Goal: Task Accomplishment & Management: Use online tool/utility

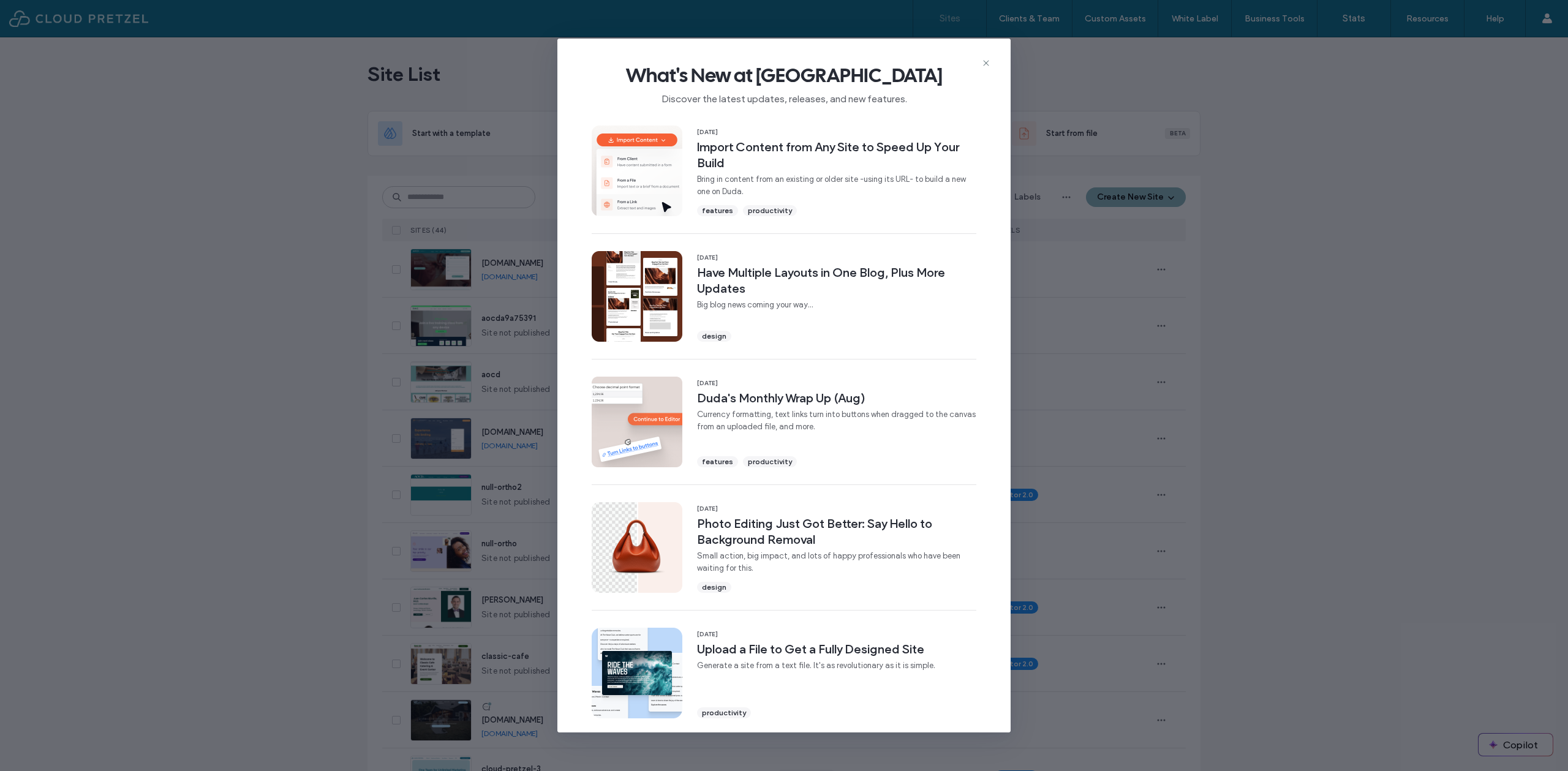
drag, startPoint x: 1305, startPoint y: 311, endPoint x: 1288, endPoint y: 343, distance: 36.2
click at [1305, 311] on div "What's New at [GEOGRAPHIC_DATA] Discover the latest updates, releases, and new …" at bounding box center [784, 386] width 1568 height 771
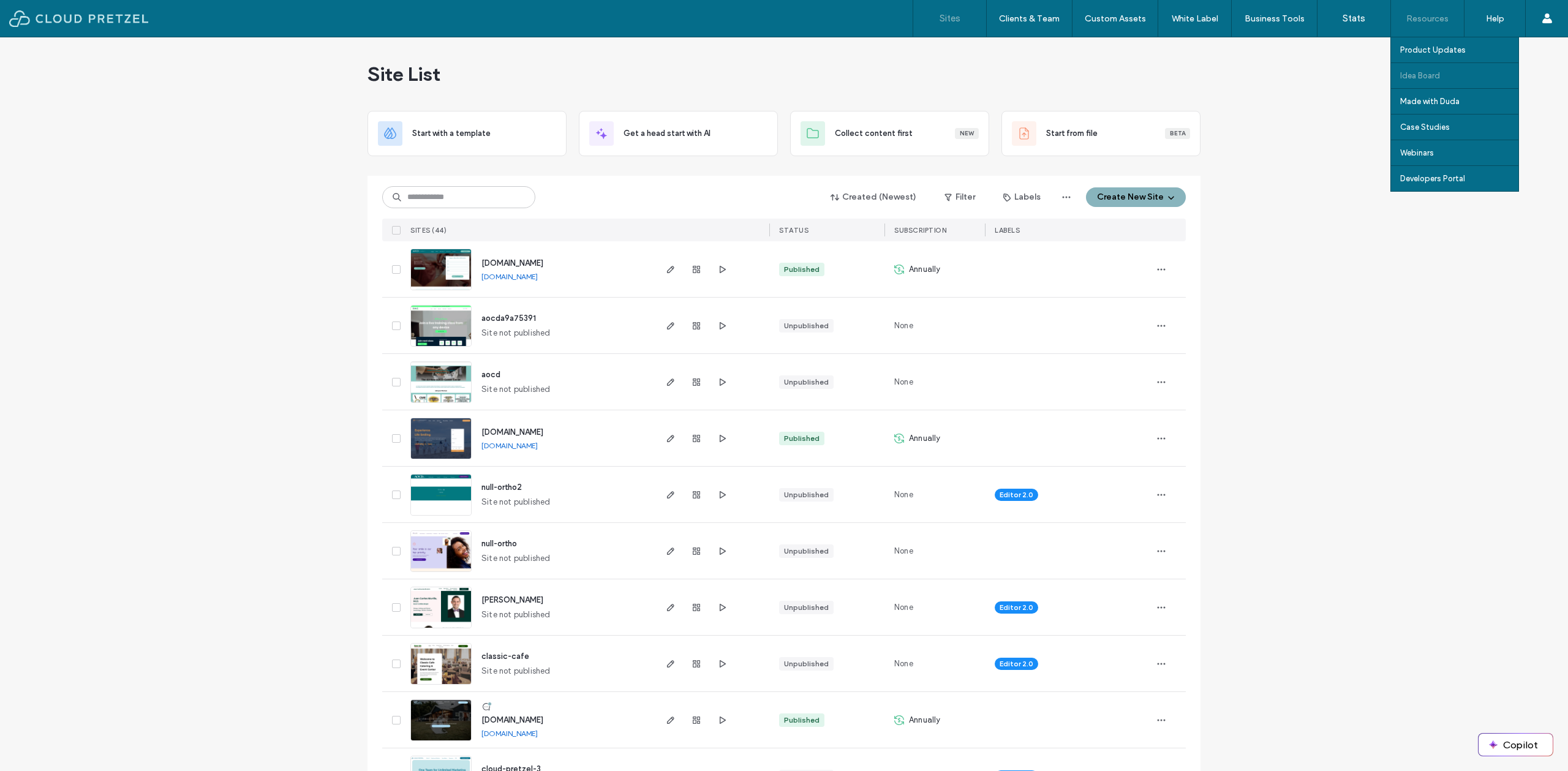
click at [1435, 68] on link "Idea Board" at bounding box center [1459, 75] width 118 height 25
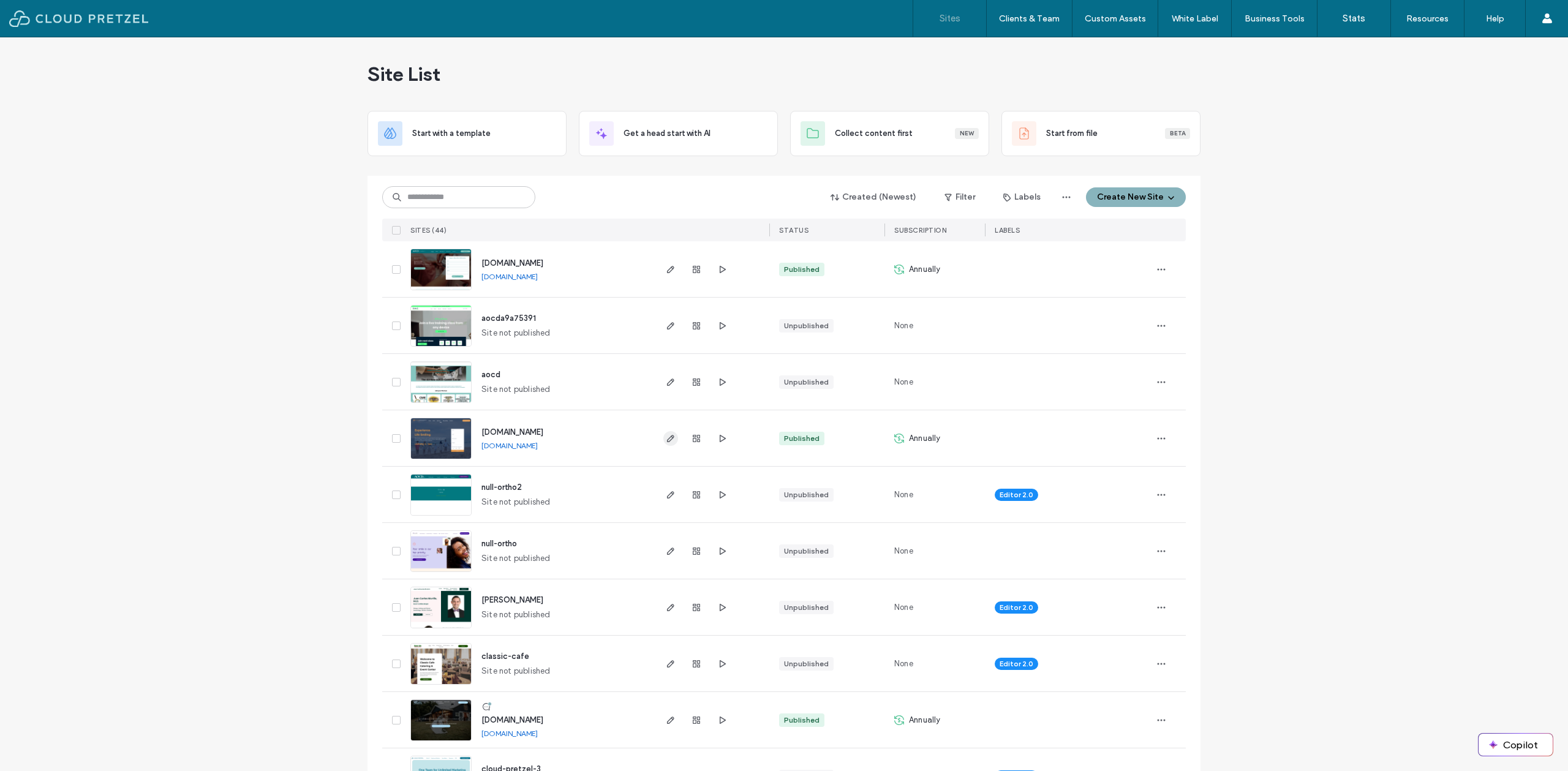
click at [670, 442] on icon "button" at bounding box center [671, 438] width 10 height 10
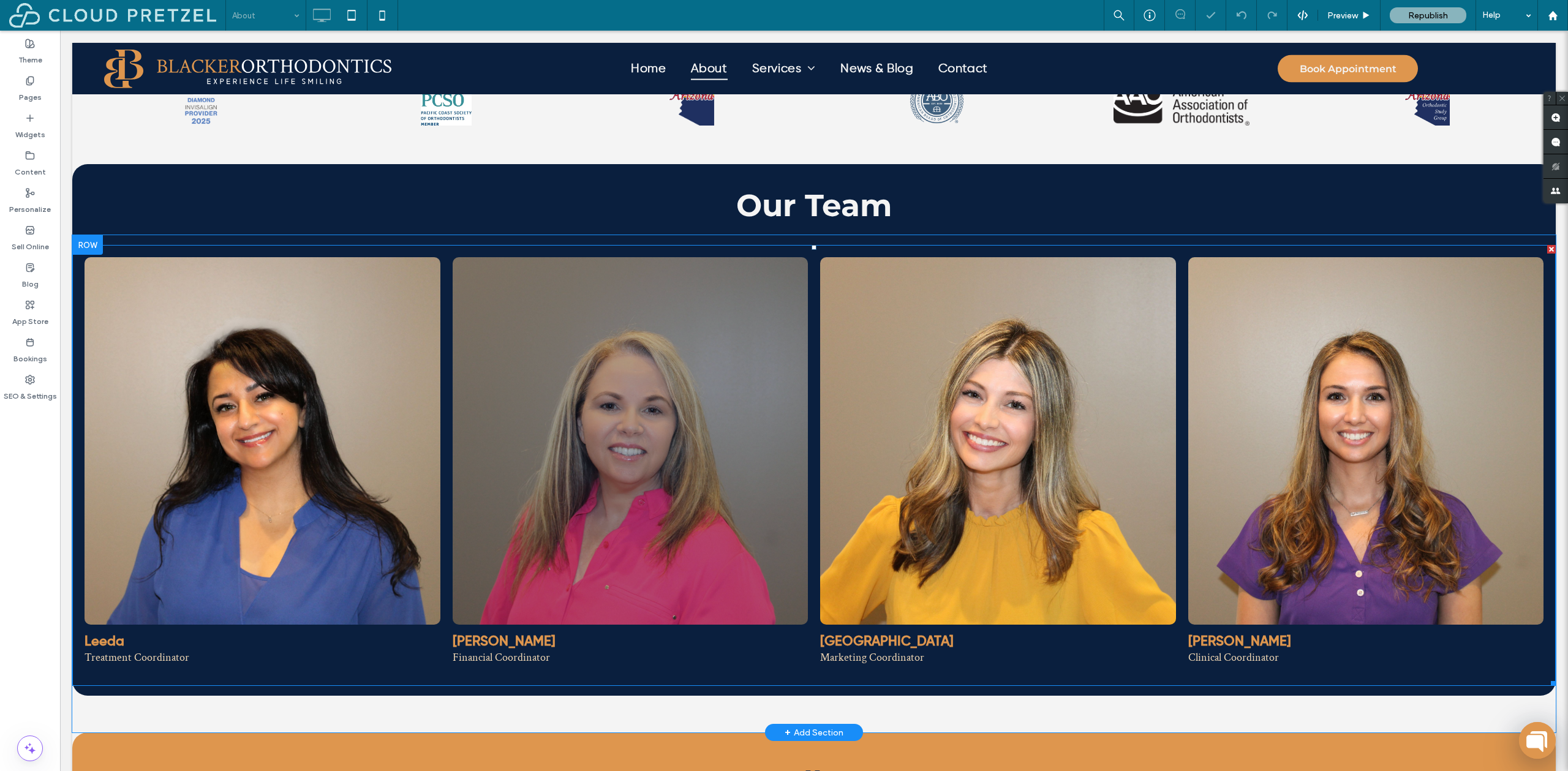
scroll to position [892, 0]
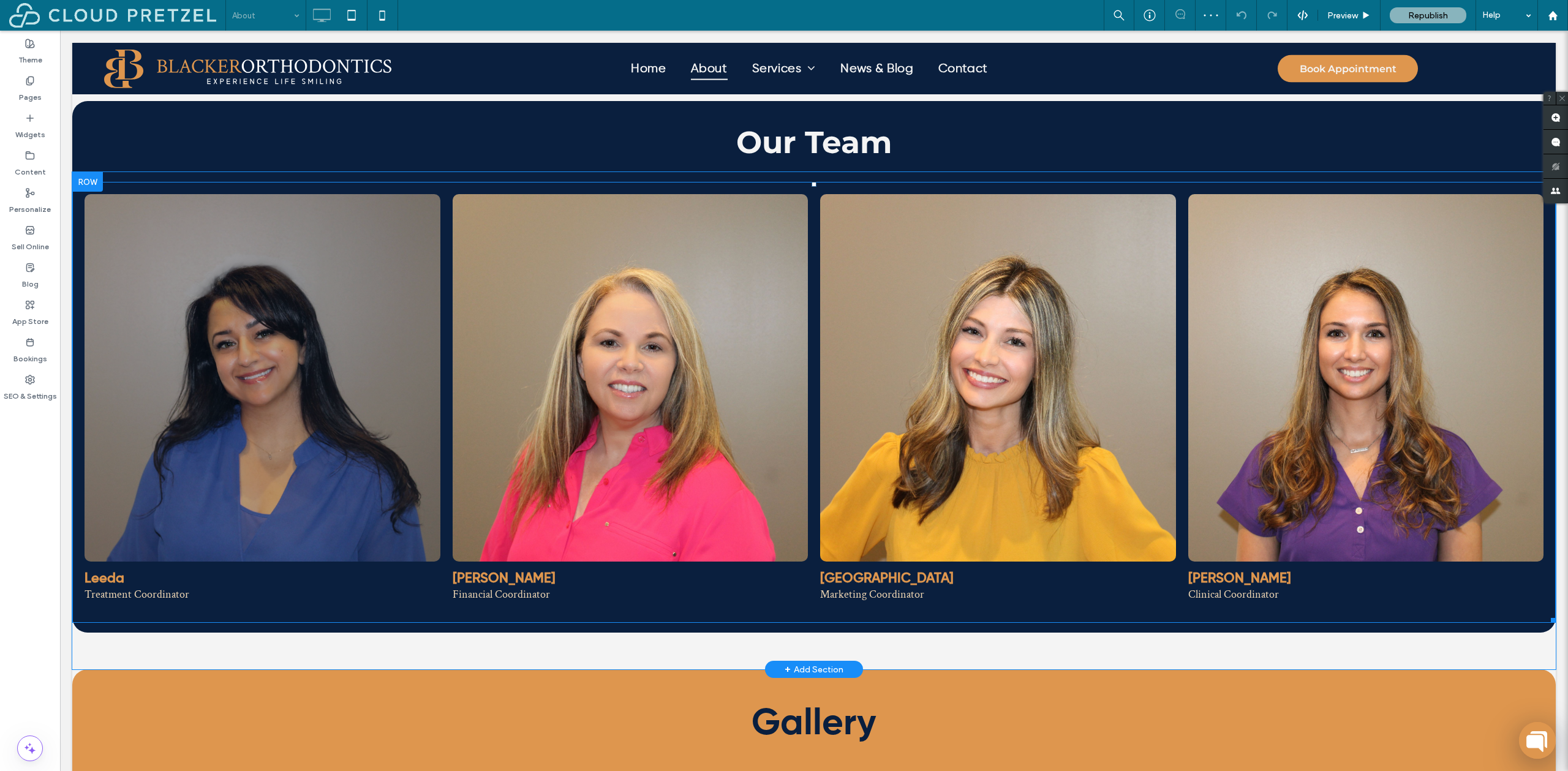
click at [135, 212] on link at bounding box center [262, 377] width 356 height 367
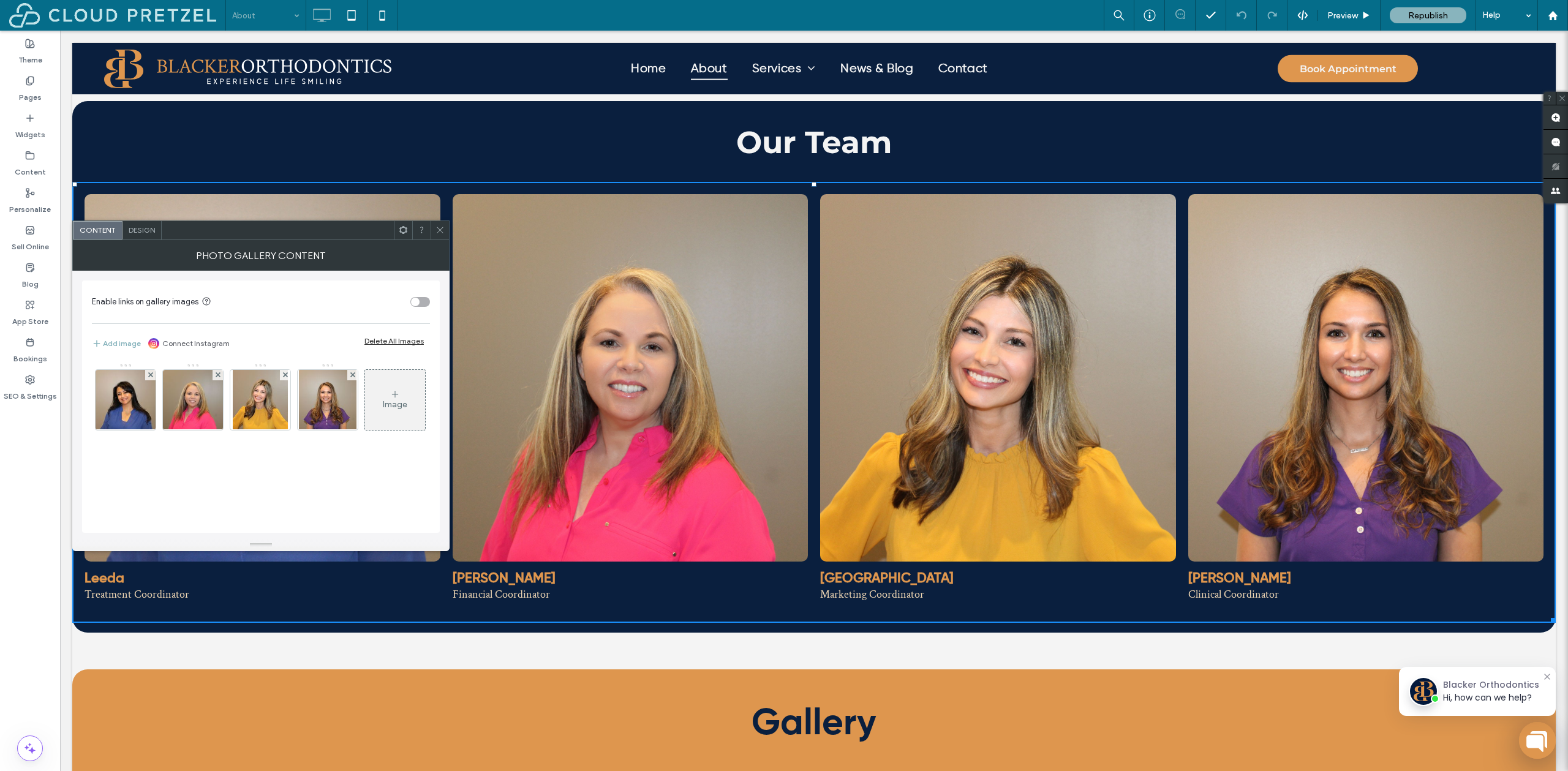
click at [149, 233] on span "Design" at bounding box center [141, 229] width 27 height 9
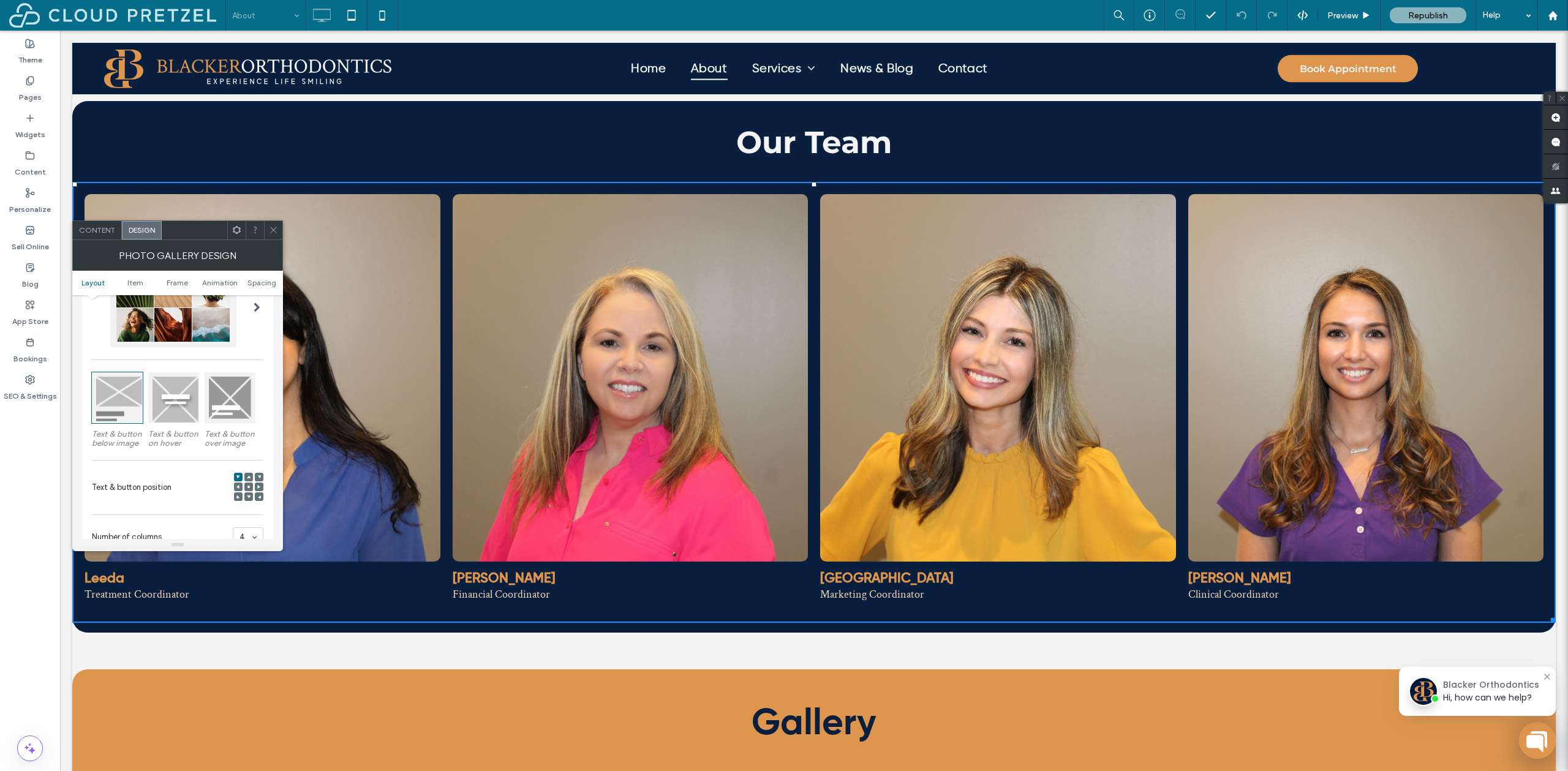
scroll to position [234, 0]
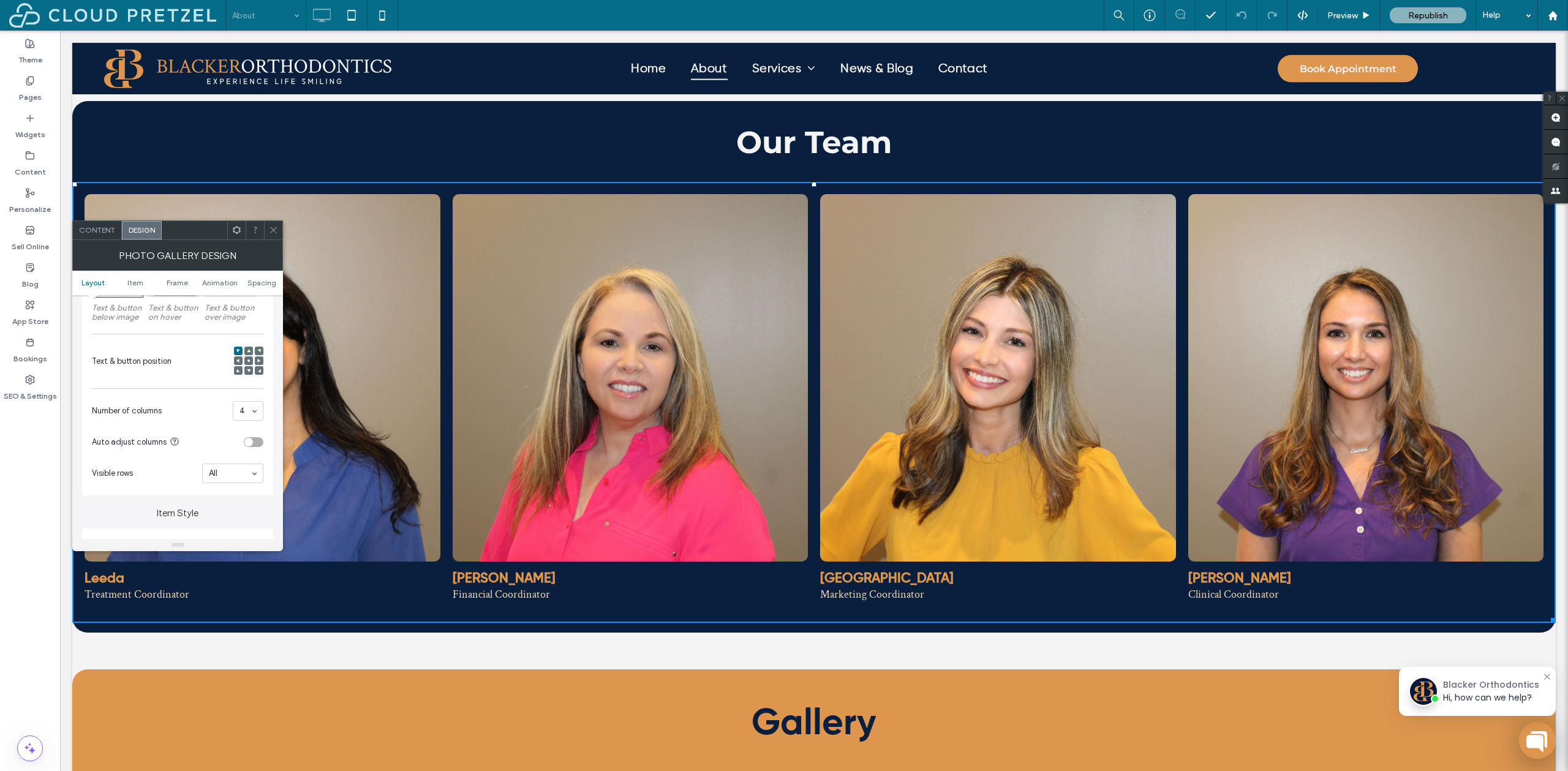
click at [275, 231] on icon at bounding box center [273, 229] width 9 height 9
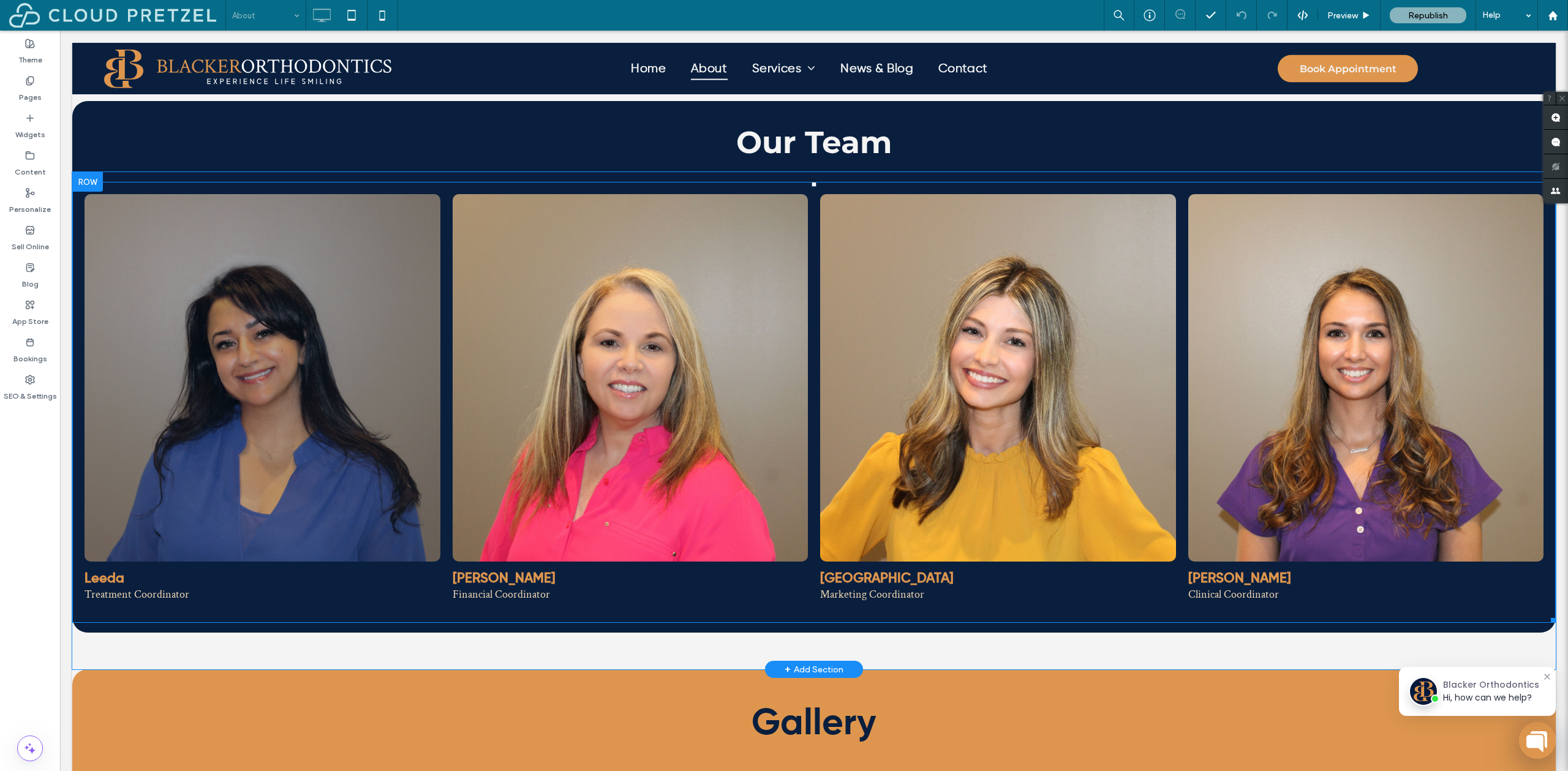
click at [313, 328] on link at bounding box center [262, 377] width 356 height 367
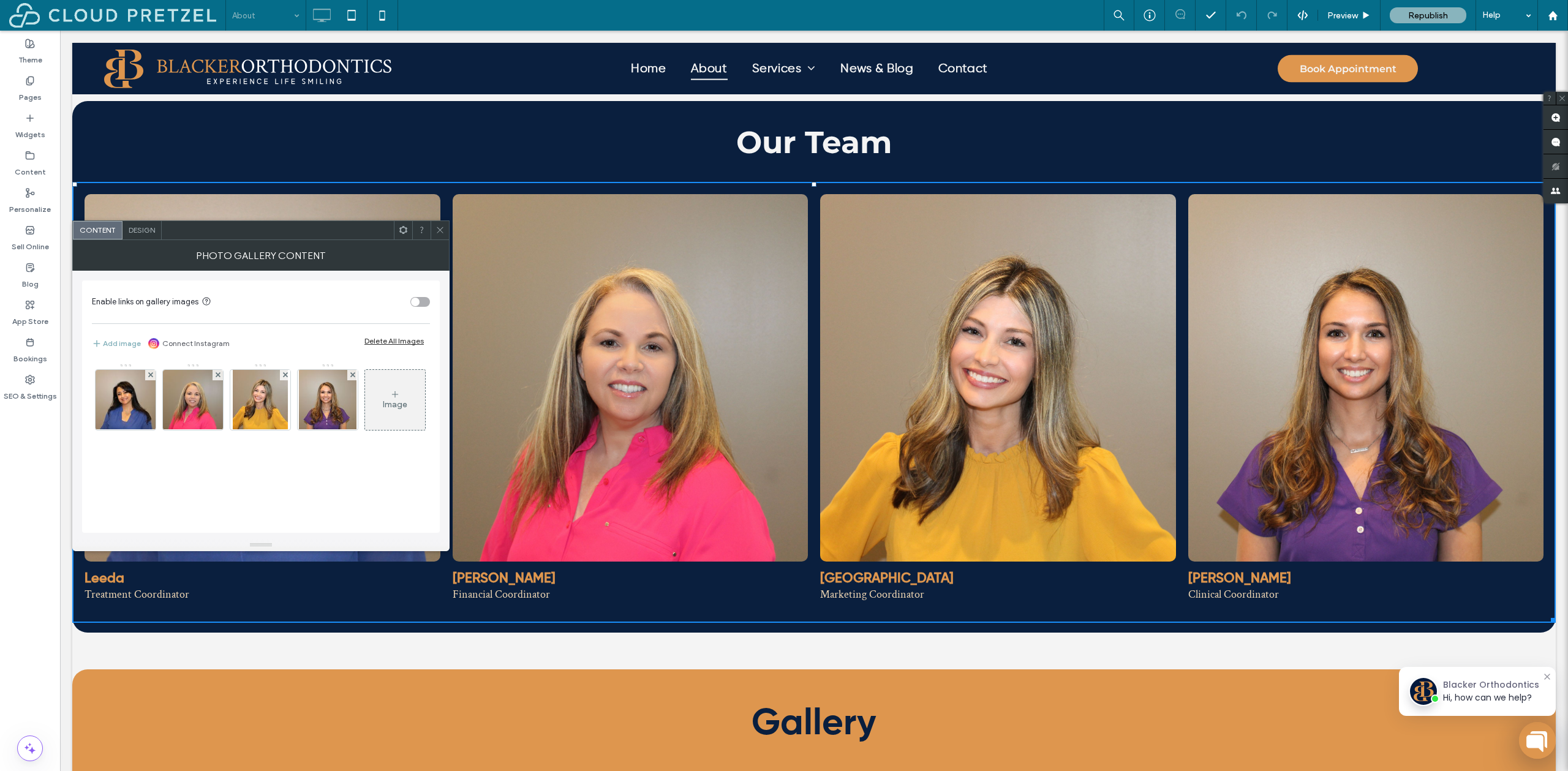
click at [412, 401] on div "Image" at bounding box center [395, 400] width 60 height 57
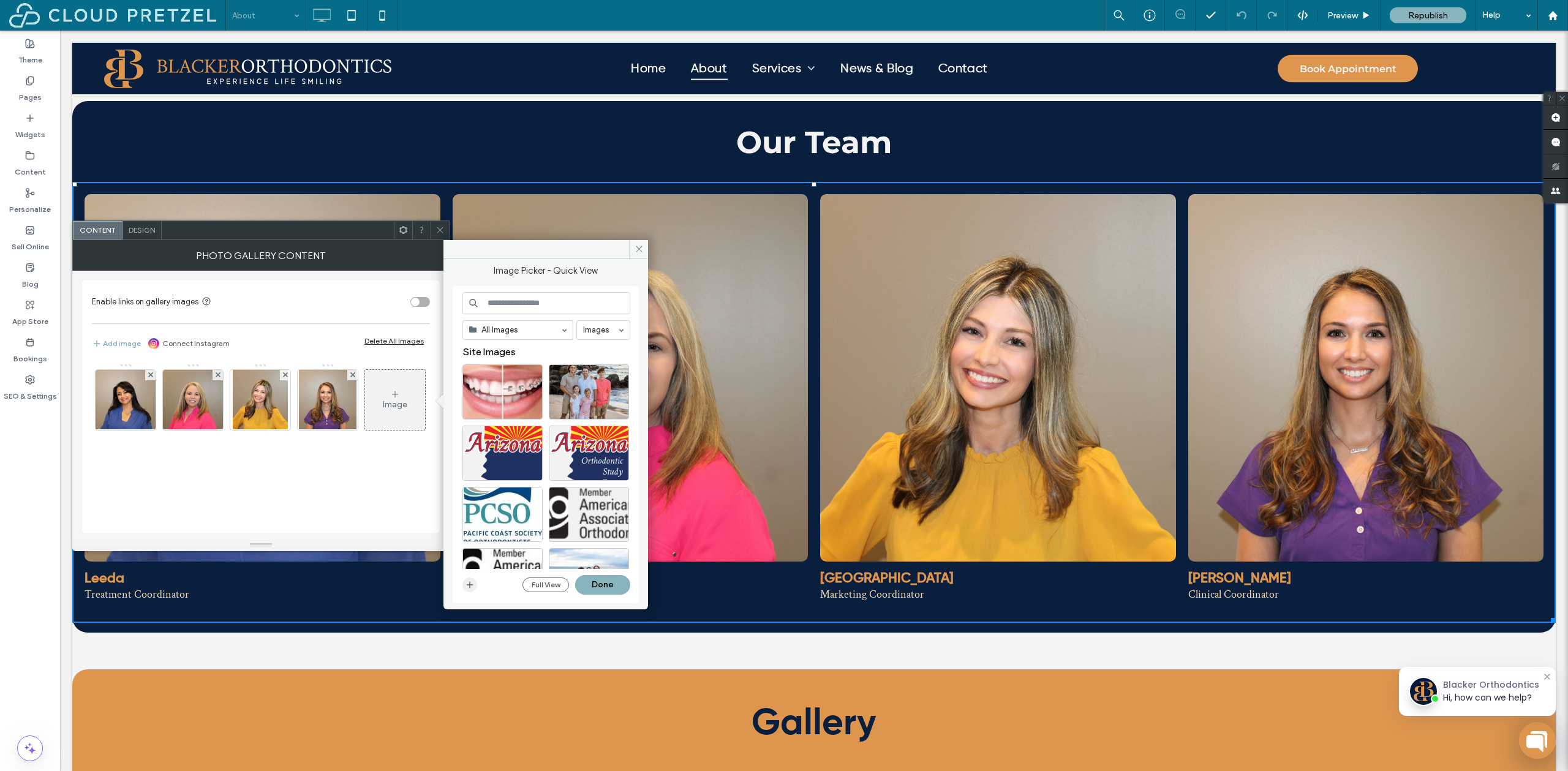
click at [474, 583] on icon "button" at bounding box center [470, 585] width 10 height 10
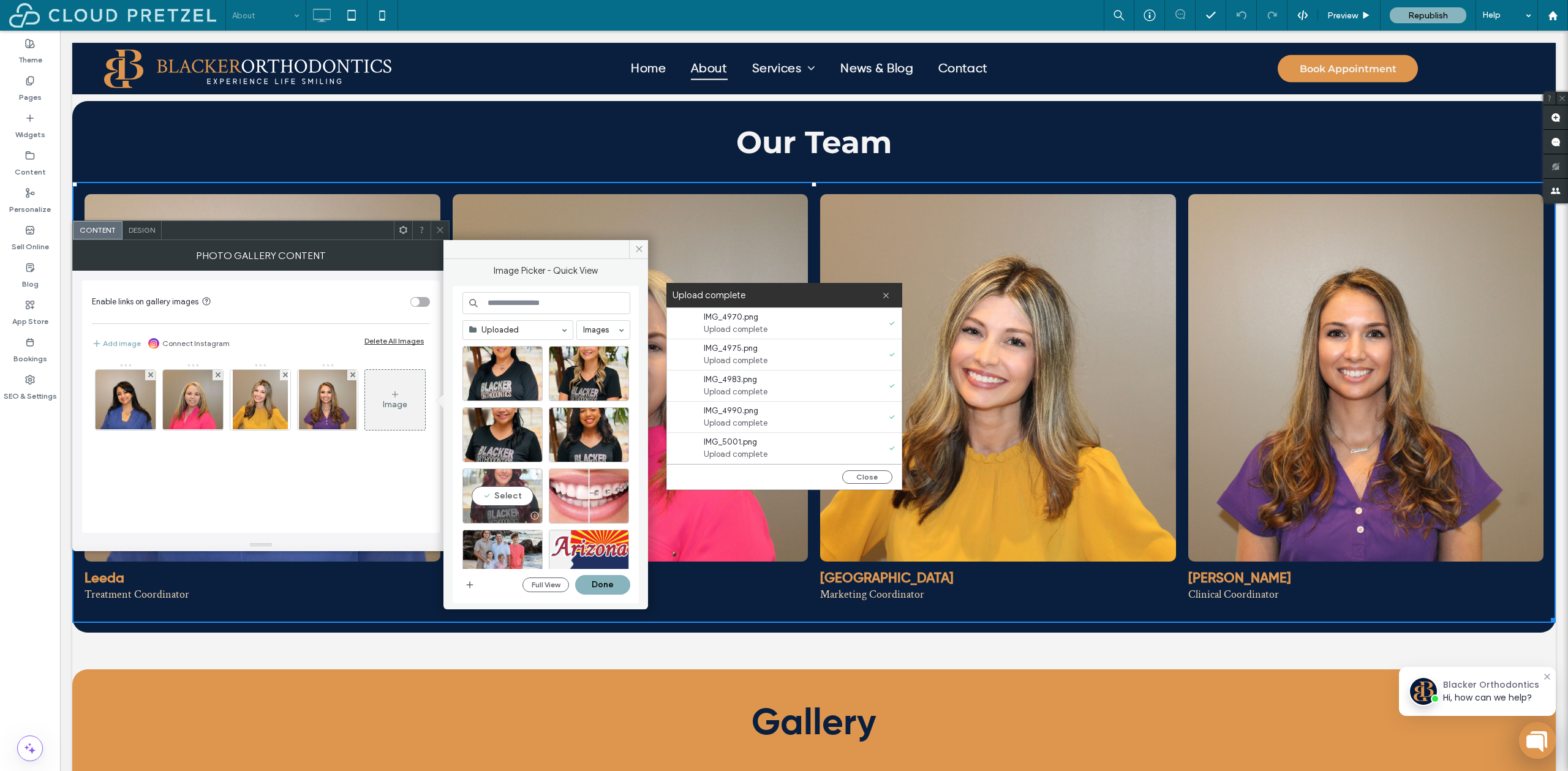
click at [511, 493] on div "Select" at bounding box center [503, 496] width 81 height 55
click at [606, 579] on button "Done" at bounding box center [603, 585] width 55 height 20
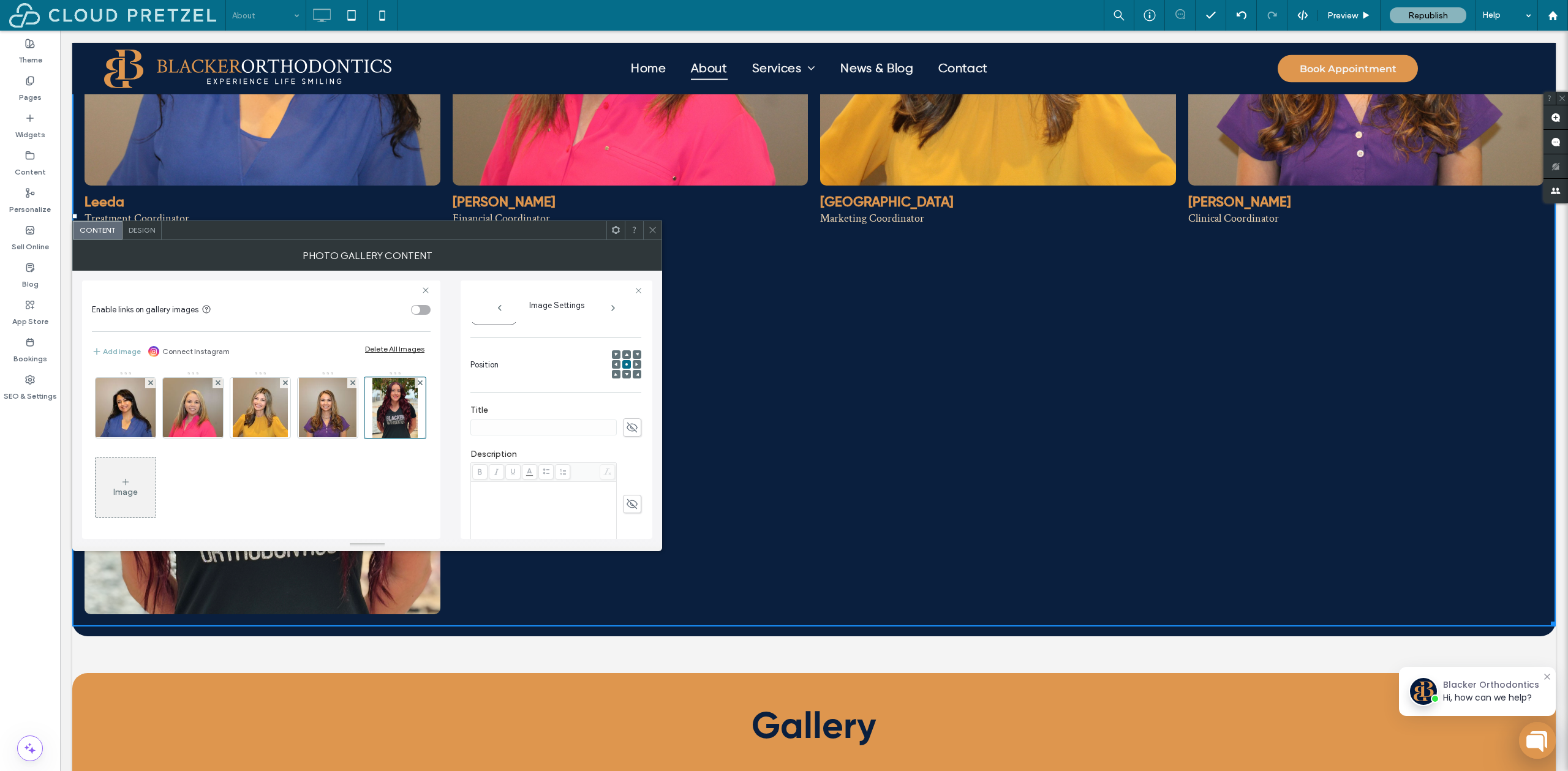
scroll to position [208, 0]
click at [310, 414] on img at bounding box center [328, 408] width 57 height 60
click at [373, 438] on img at bounding box center [395, 408] width 45 height 60
click at [626, 362] on icon at bounding box center [632, 364] width 12 height 14
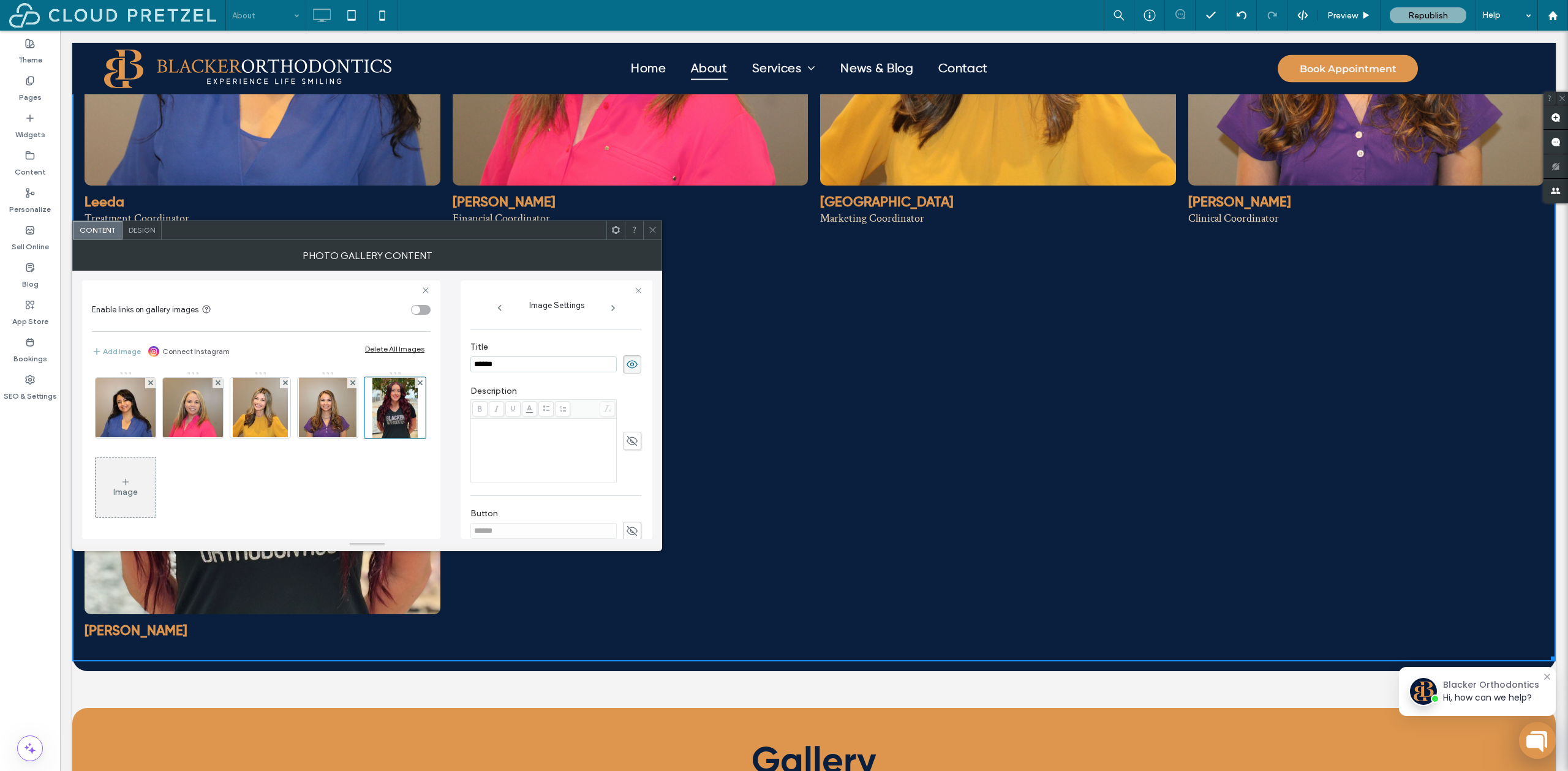
type input "******"
click at [476, 428] on div "Rich Text Editor" at bounding box center [544, 424] width 142 height 9
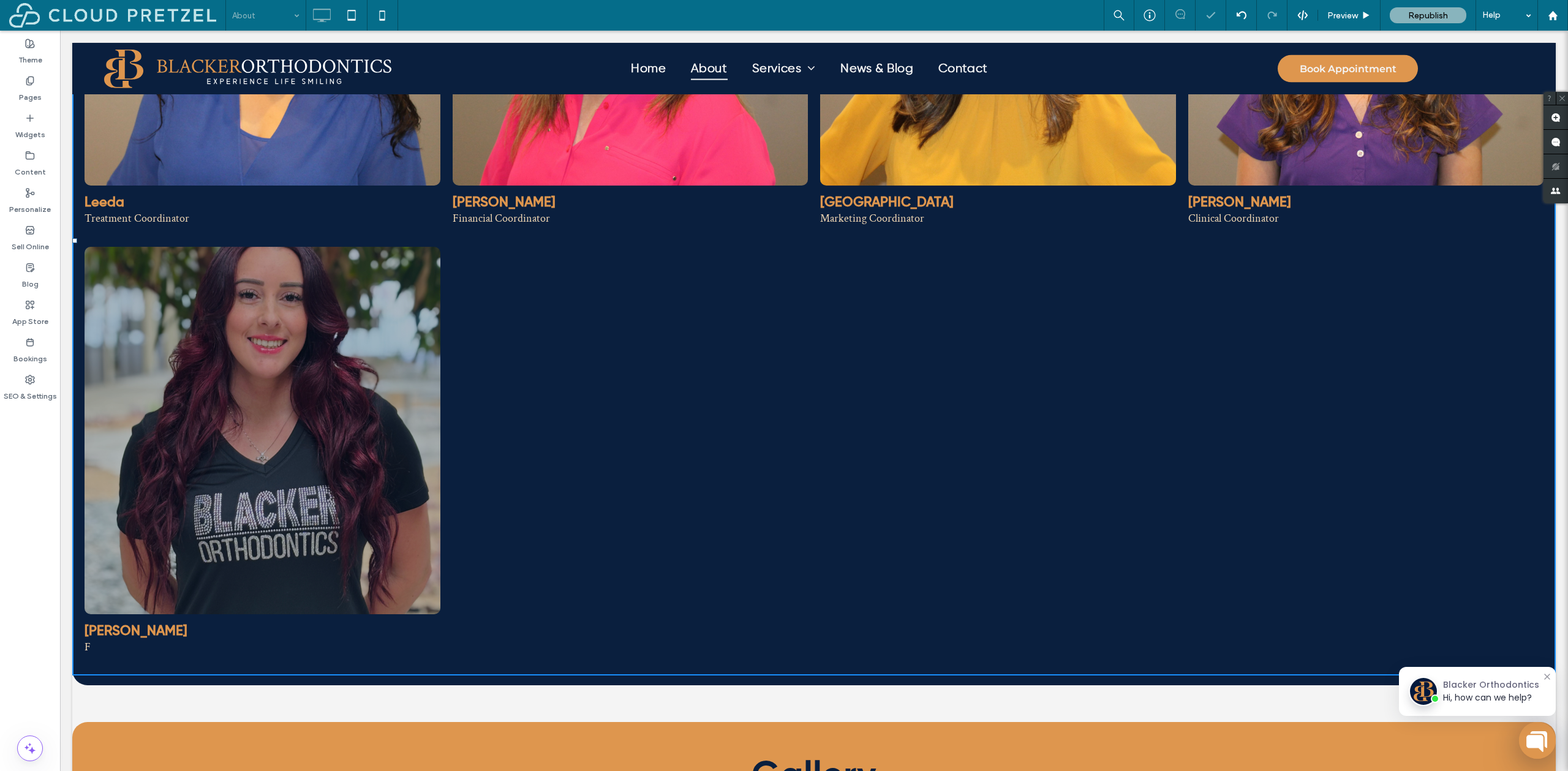
click at [239, 520] on link at bounding box center [262, 431] width 356 height 367
click at [316, 398] on link at bounding box center [262, 431] width 356 height 367
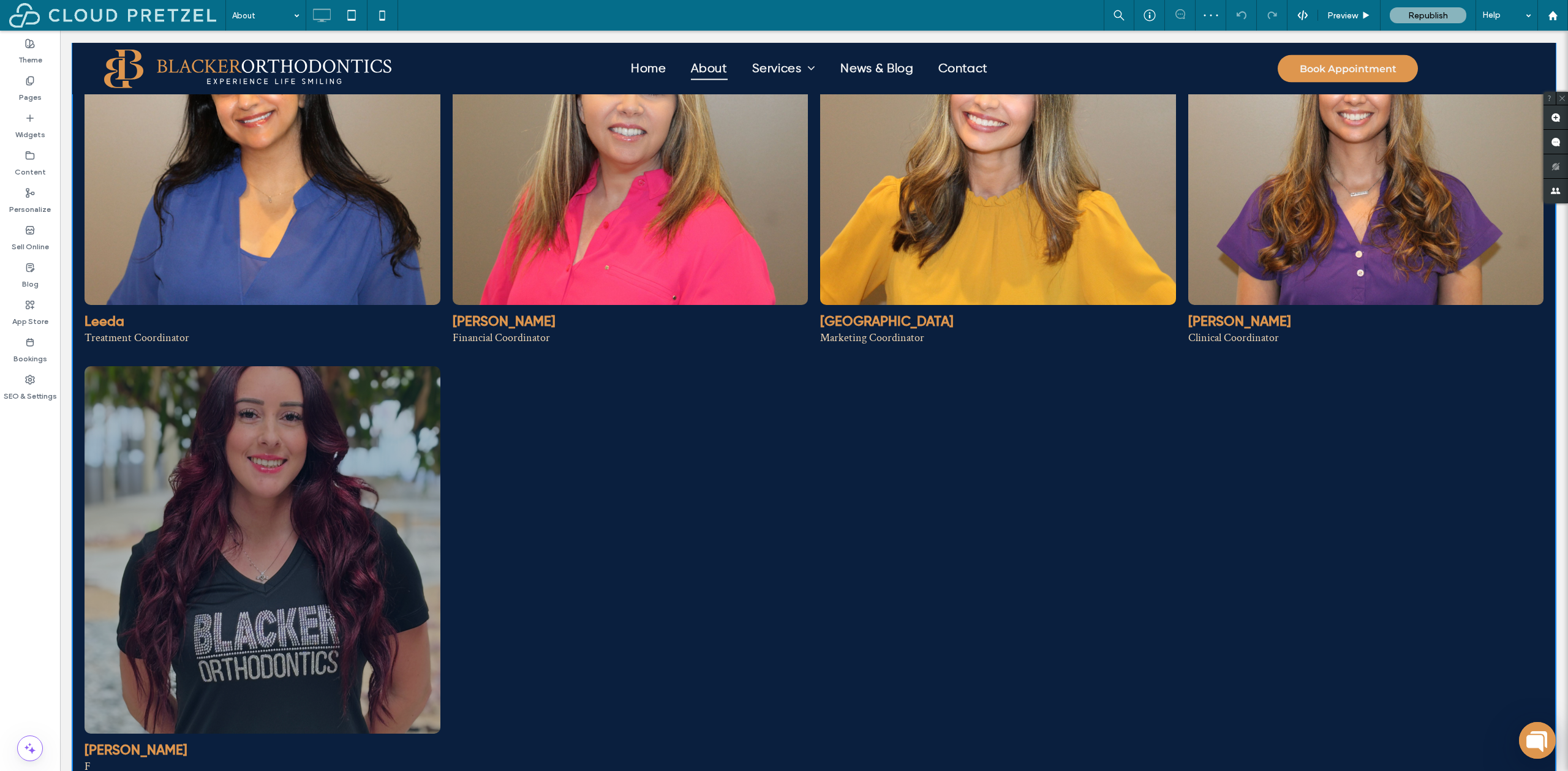
click at [246, 499] on link at bounding box center [262, 550] width 356 height 367
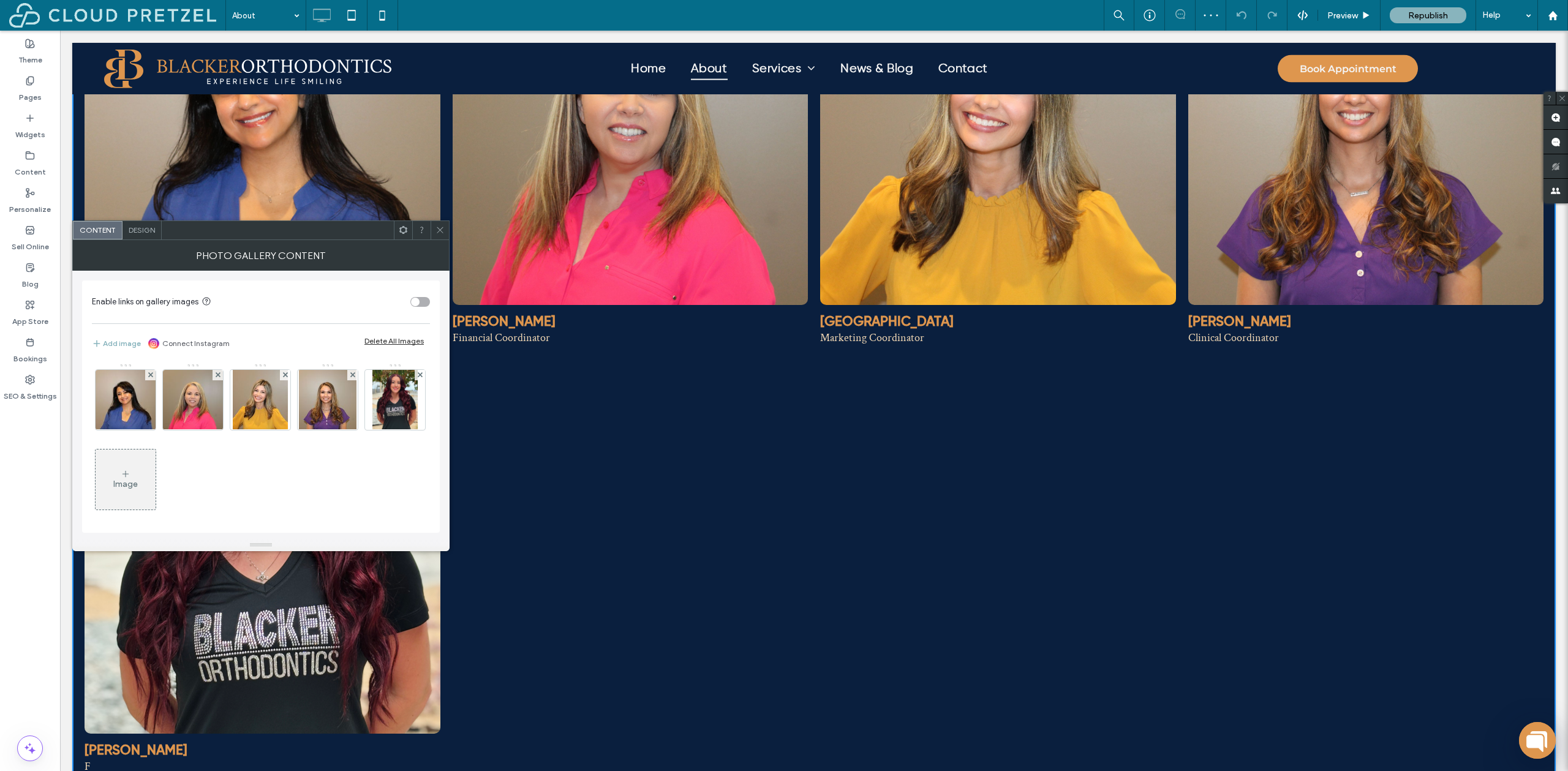
click at [345, 280] on div "Enable links on gallery images Add image Connect Instagram Delete All Images Im…" at bounding box center [261, 407] width 358 height 252
click at [373, 430] on img at bounding box center [395, 400] width 45 height 60
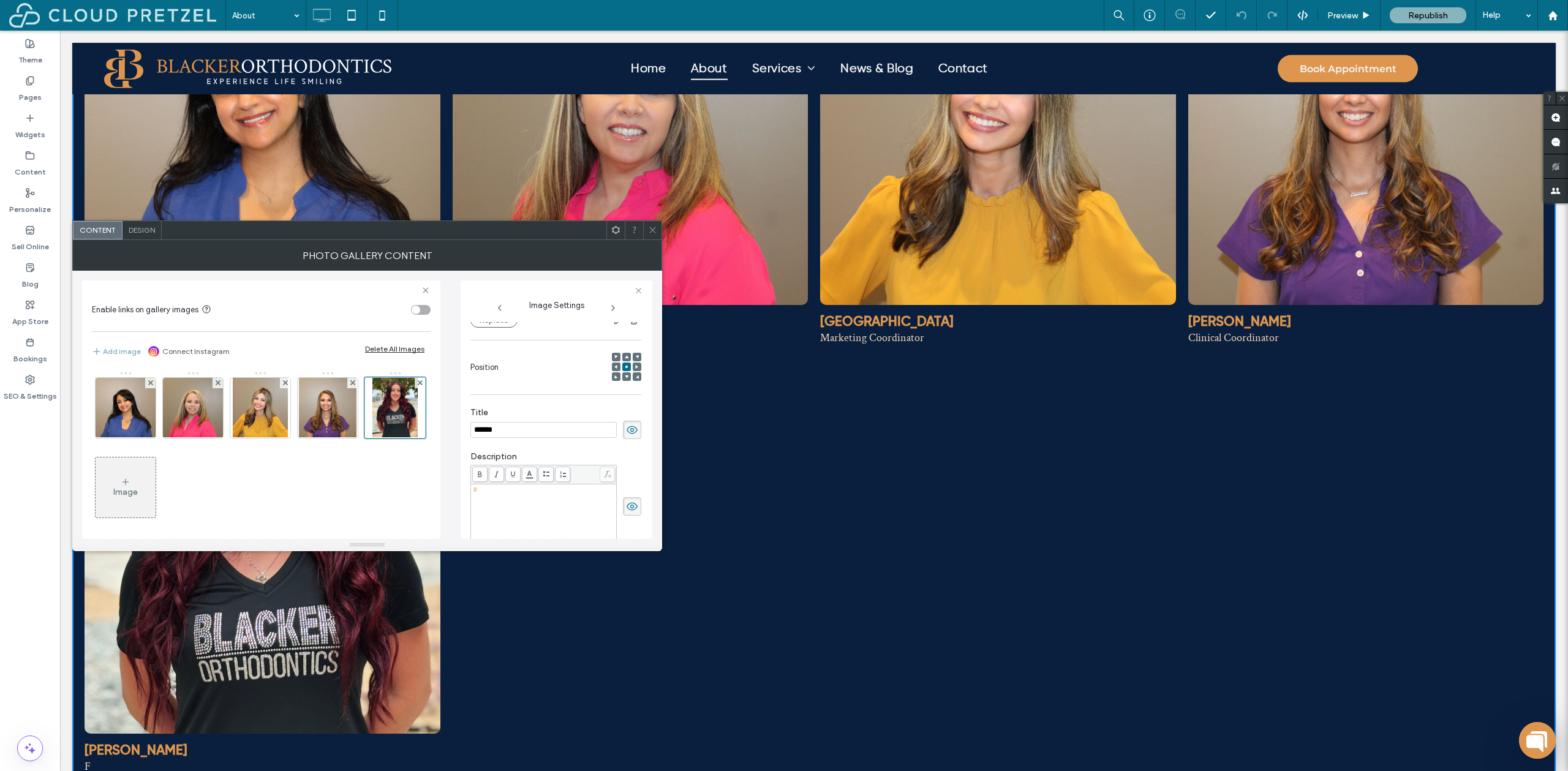
click at [509, 501] on div "*" at bounding box center [544, 517] width 142 height 61
click at [366, 463] on div "Image" at bounding box center [261, 450] width 337 height 159
click at [623, 377] on div at bounding box center [627, 377] width 9 height 9
click at [625, 376] on icon at bounding box center [626, 376] width 3 height 3
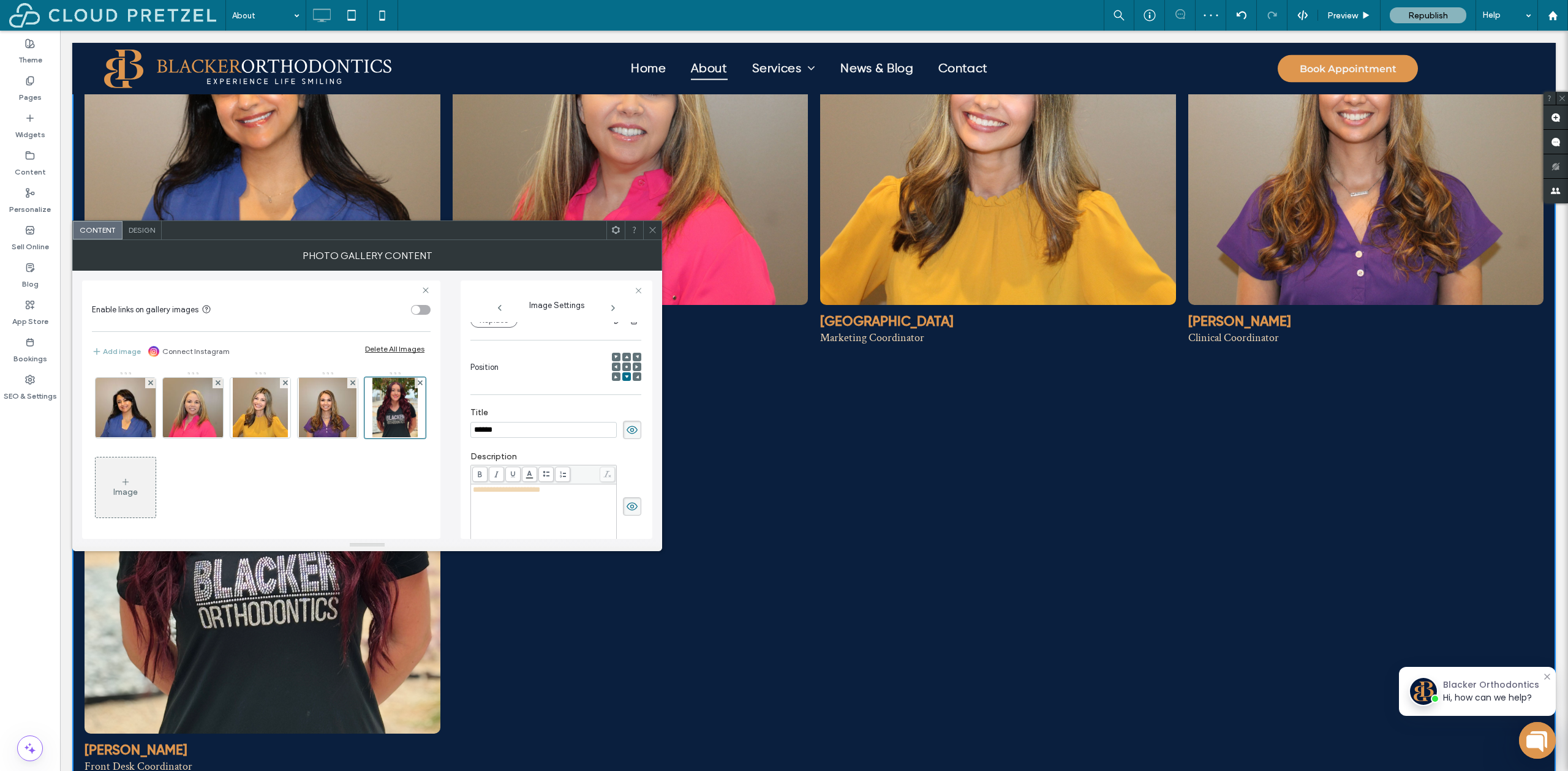
click at [625, 358] on use at bounding box center [626, 357] width 3 height 3
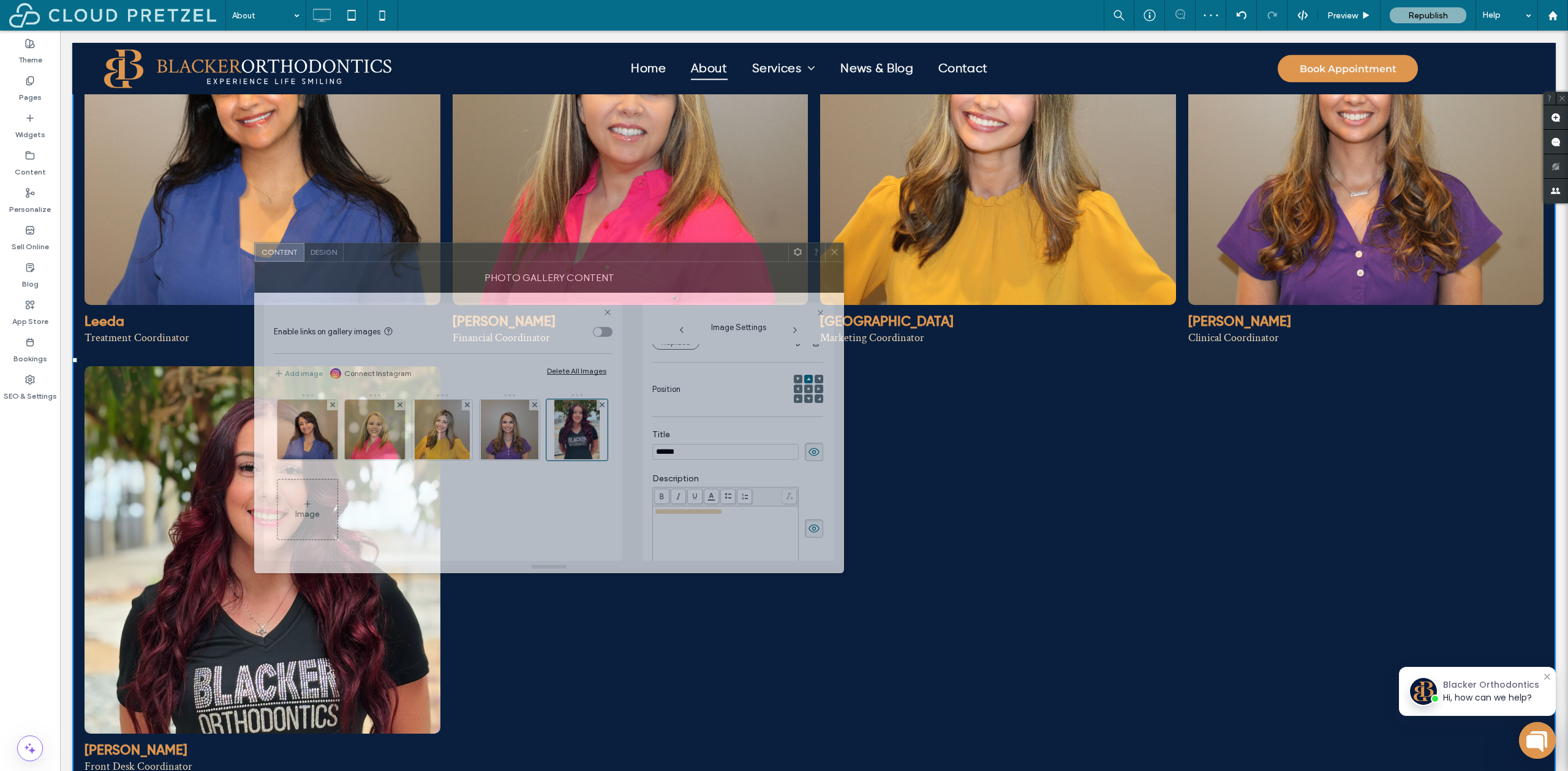
drag, startPoint x: 571, startPoint y: 266, endPoint x: 641, endPoint y: 254, distance: 71.0
click at [641, 254] on div at bounding box center [566, 252] width 445 height 18
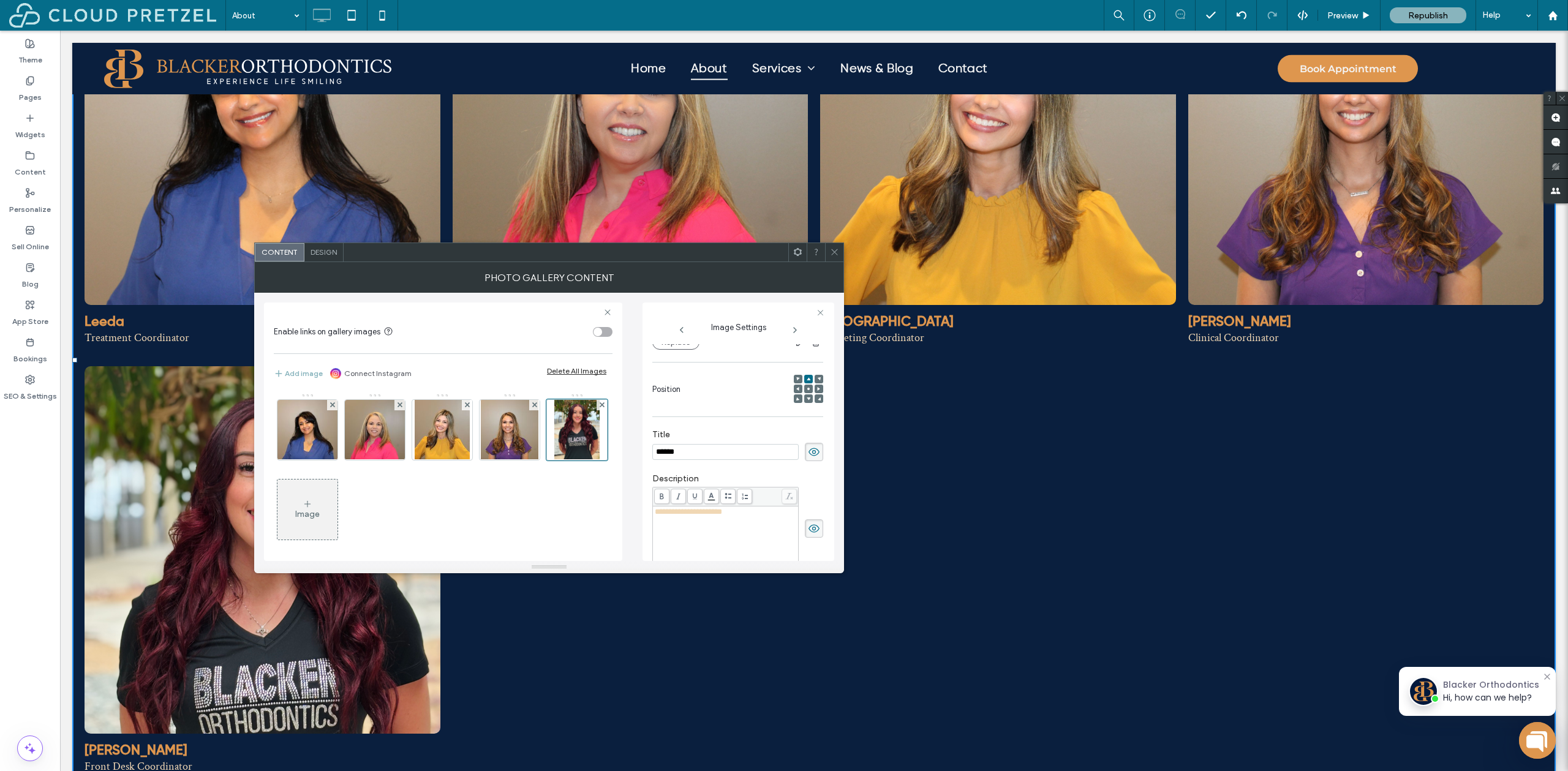
click at [311, 501] on use at bounding box center [307, 504] width 6 height 6
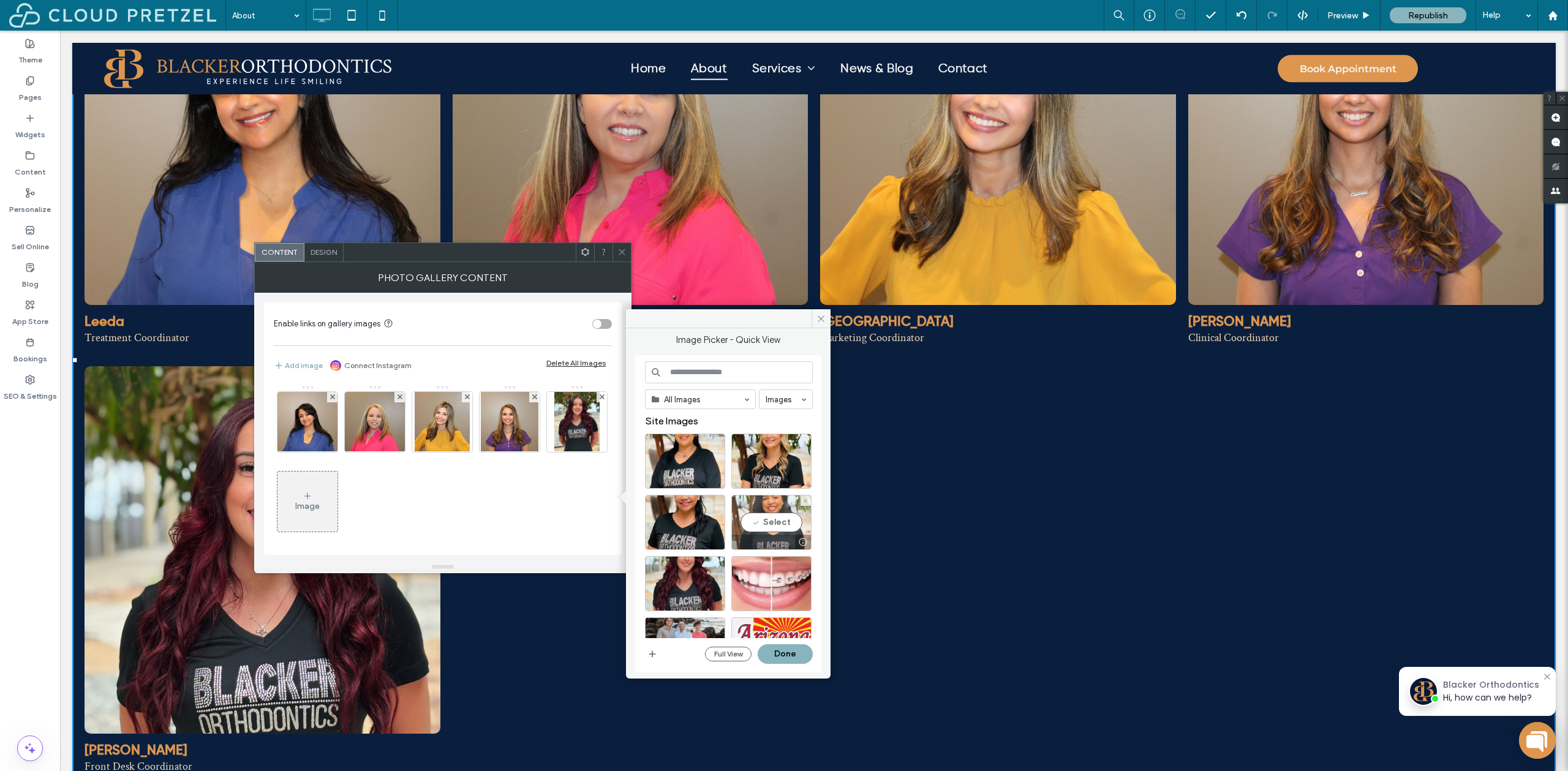
click at [778, 523] on div "Select" at bounding box center [772, 522] width 81 height 55
click at [792, 650] on button "Done" at bounding box center [785, 654] width 55 height 20
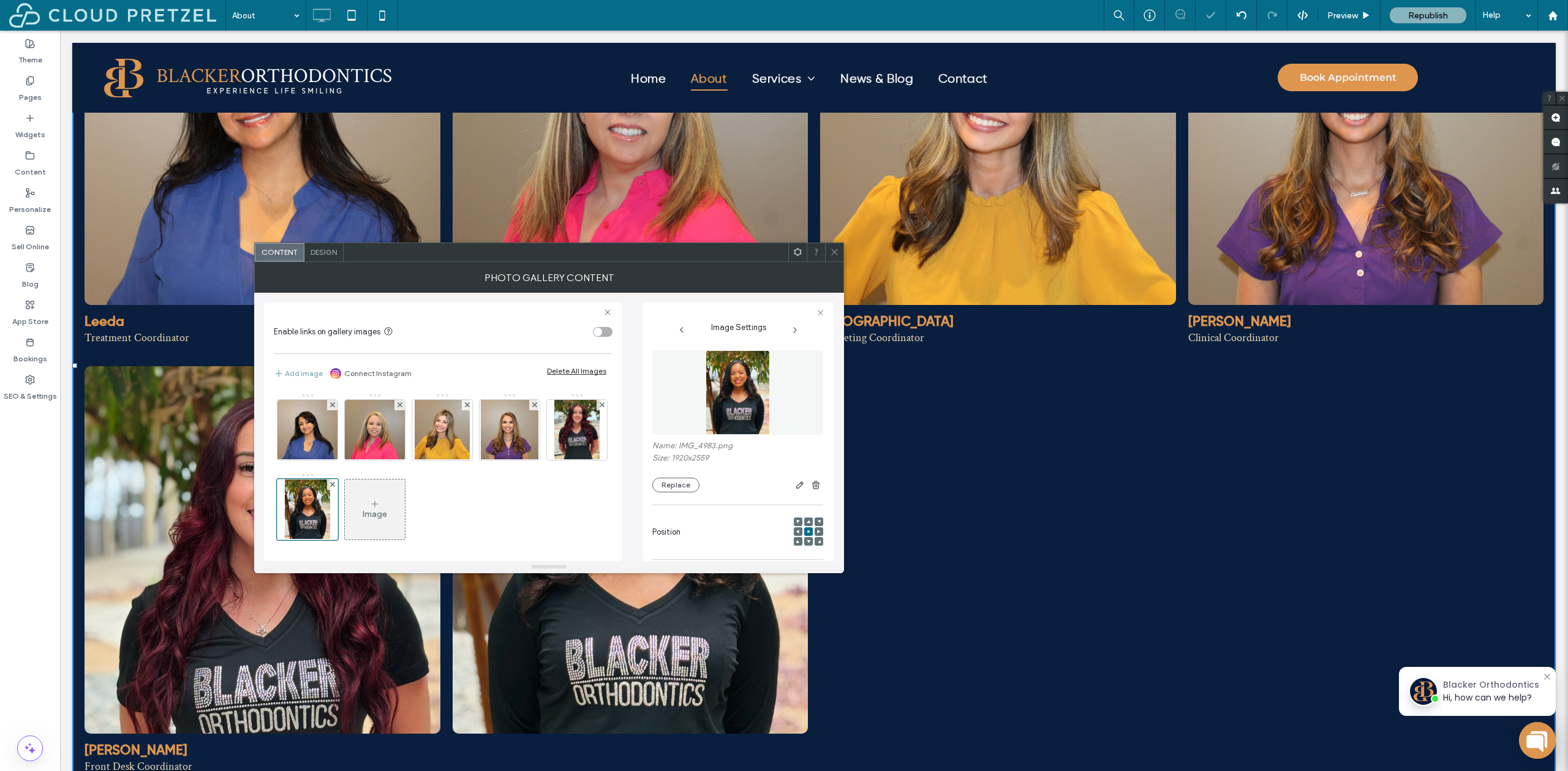
scroll to position [93, 0]
click at [814, 505] on span at bounding box center [814, 501] width 18 height 18
click at [807, 424] on span at bounding box center [808, 428] width 3 height 9
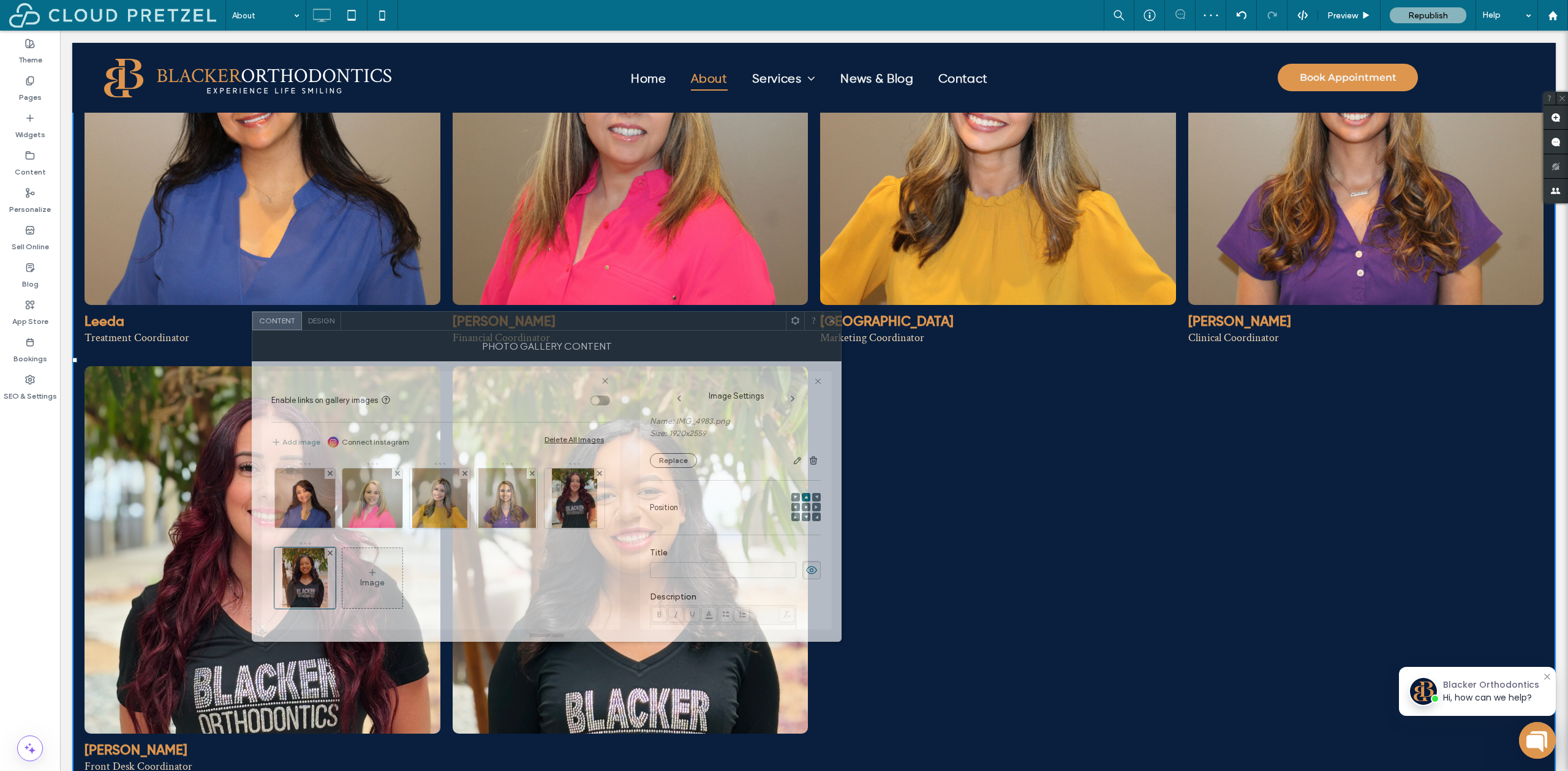
drag, startPoint x: 1008, startPoint y: 361, endPoint x: 642, endPoint y: 328, distance: 367.5
click at [637, 331] on div "Photo Gallery Content" at bounding box center [547, 346] width 590 height 31
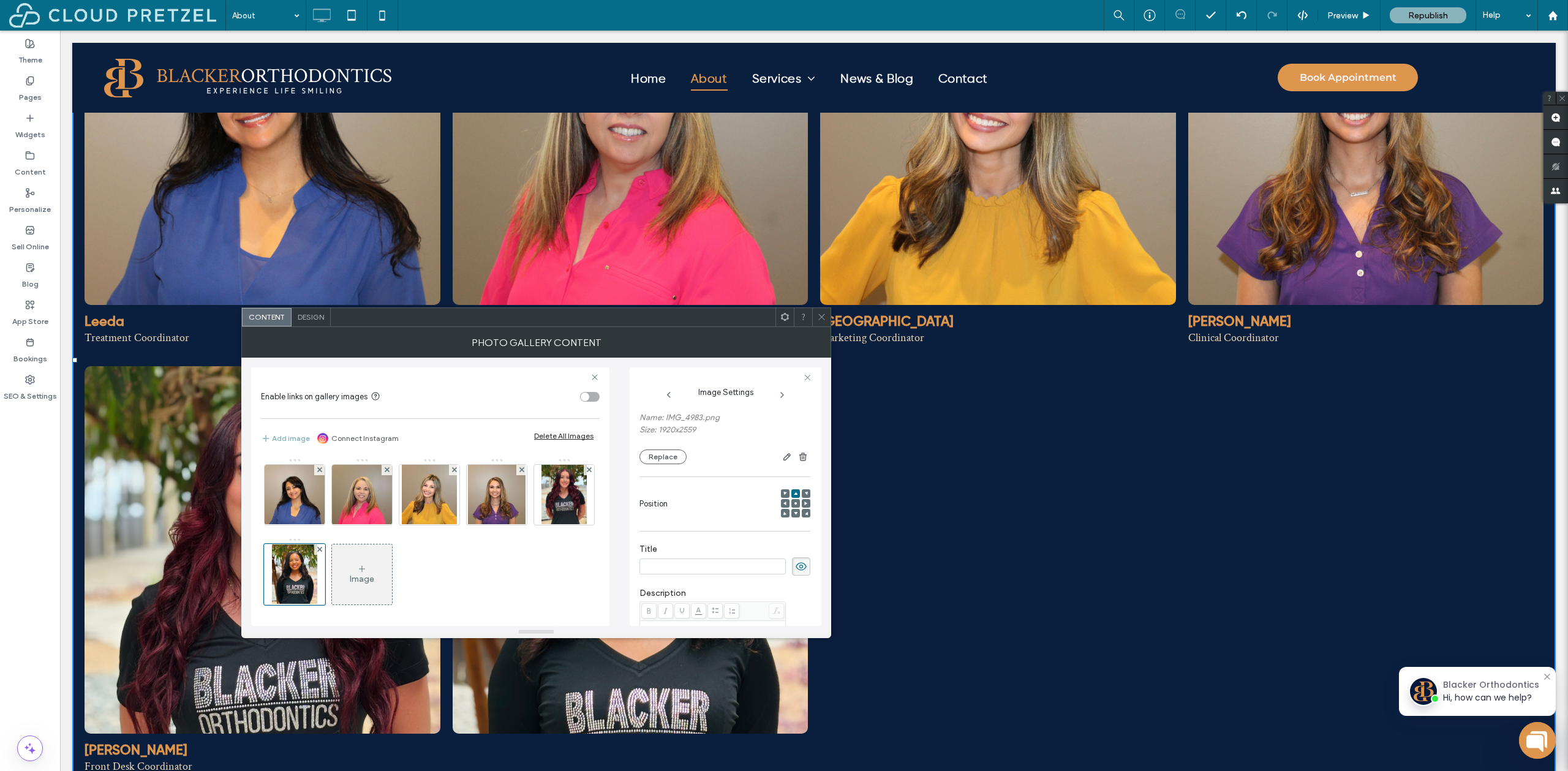
click at [795, 504] on use at bounding box center [796, 504] width 3 height 3
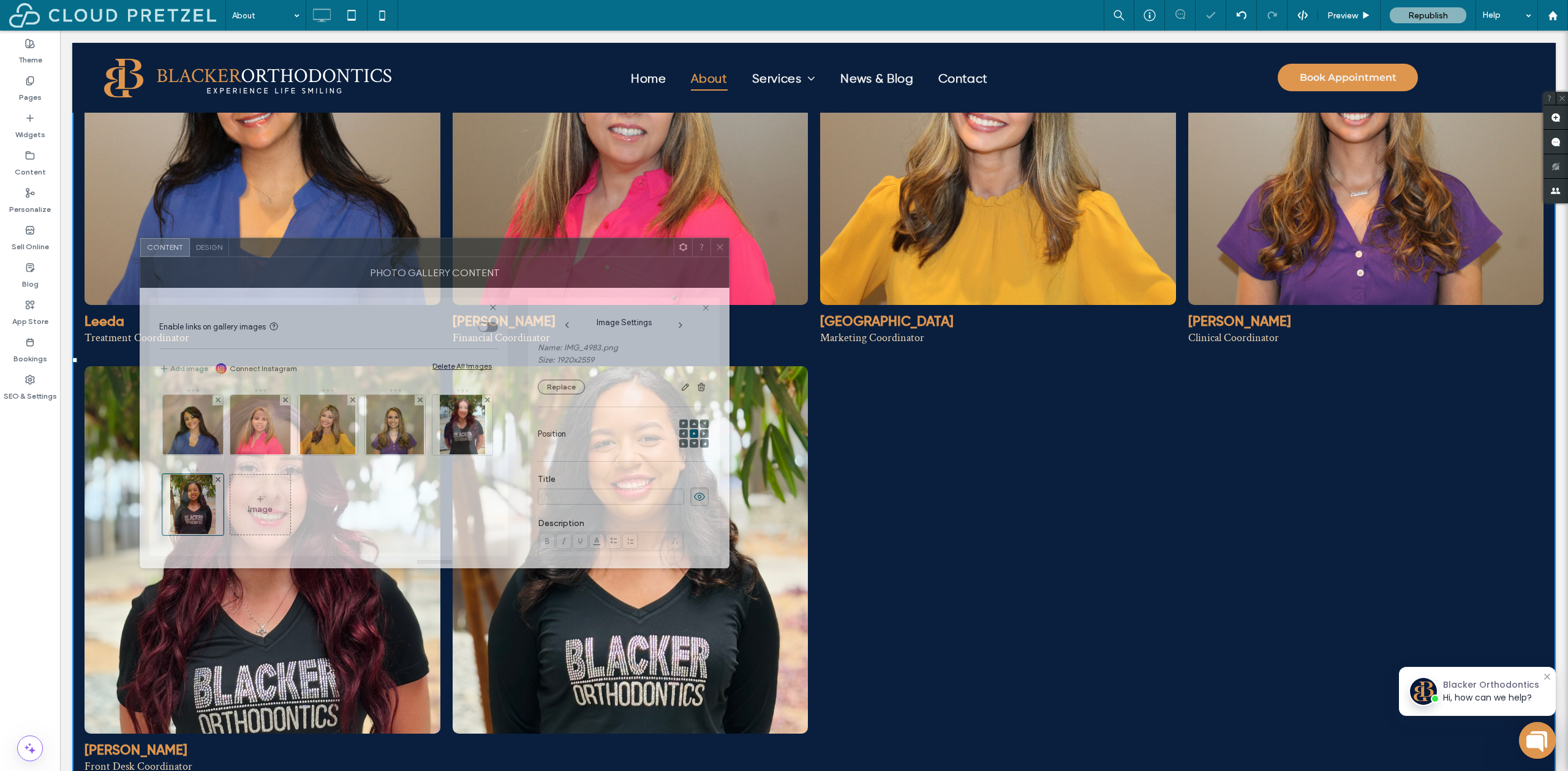
drag, startPoint x: 907, startPoint y: 354, endPoint x: 548, endPoint y: 247, distance: 374.6
click at [547, 247] on div at bounding box center [452, 247] width 445 height 18
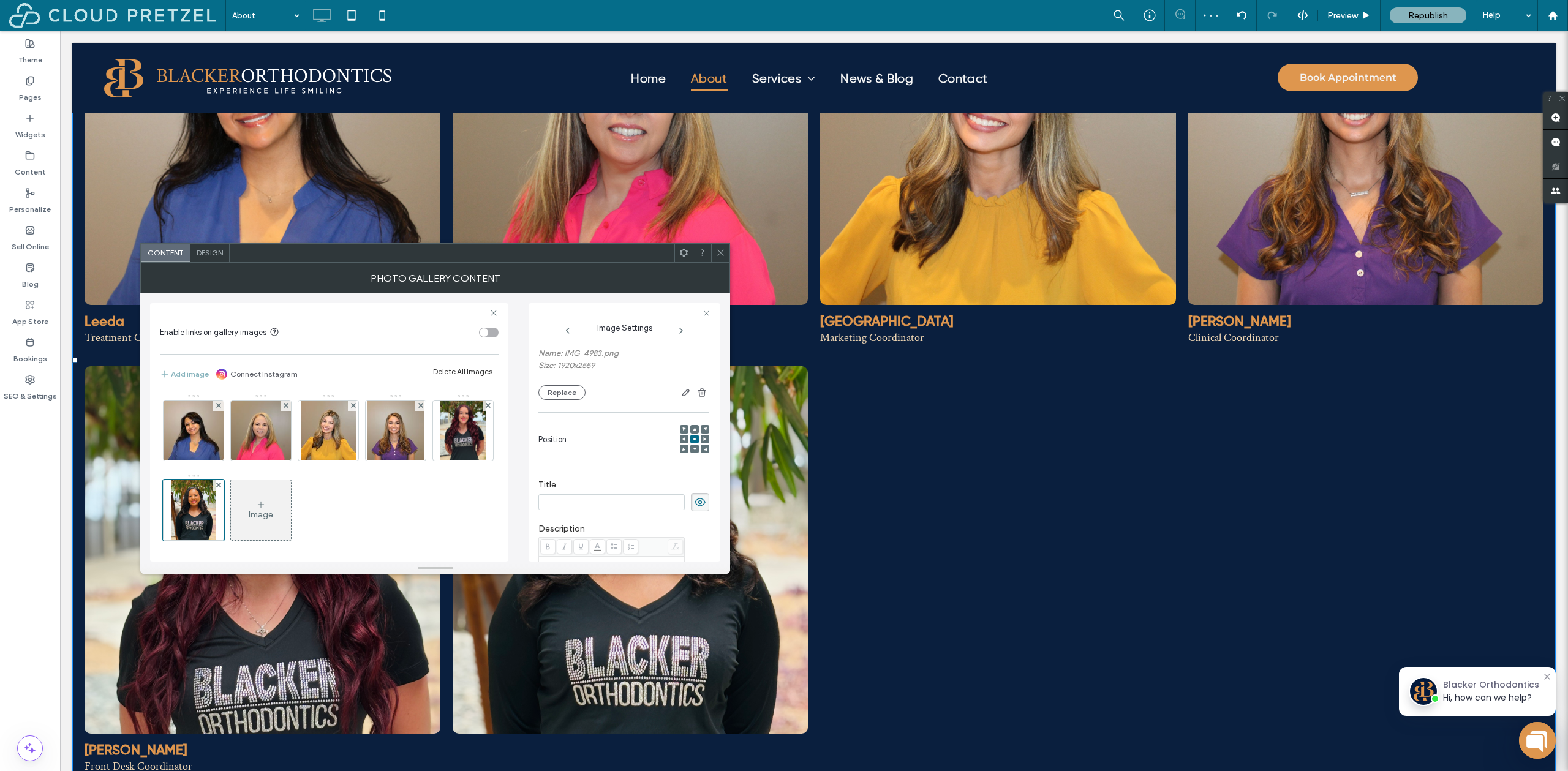
click at [690, 425] on div at bounding box center [694, 429] width 9 height 9
click at [693, 428] on icon at bounding box center [694, 428] width 3 height 3
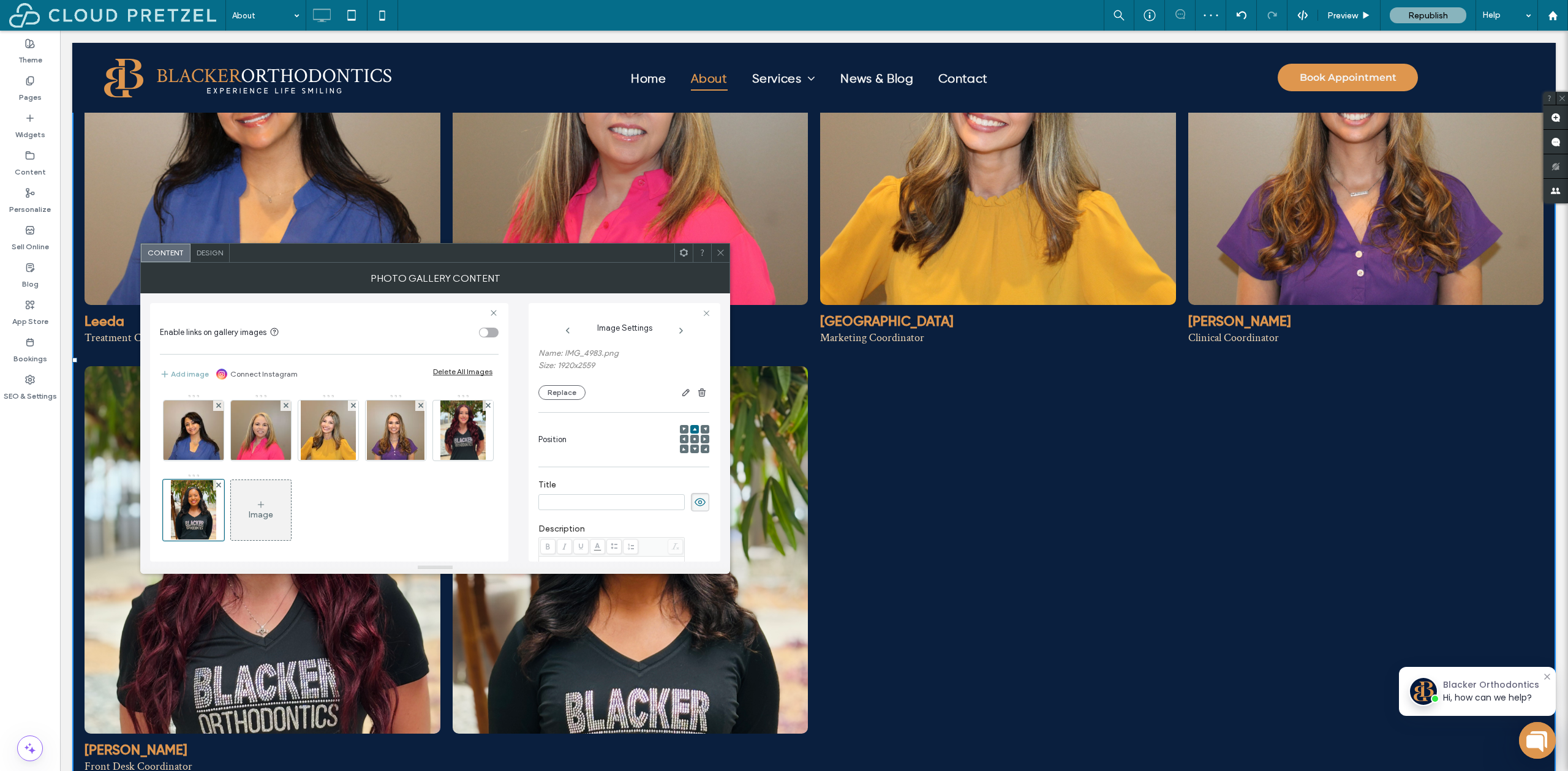
click at [619, 508] on input at bounding box center [612, 501] width 146 height 16
type input "******"
click at [440, 461] on img at bounding box center [463, 431] width 45 height 60
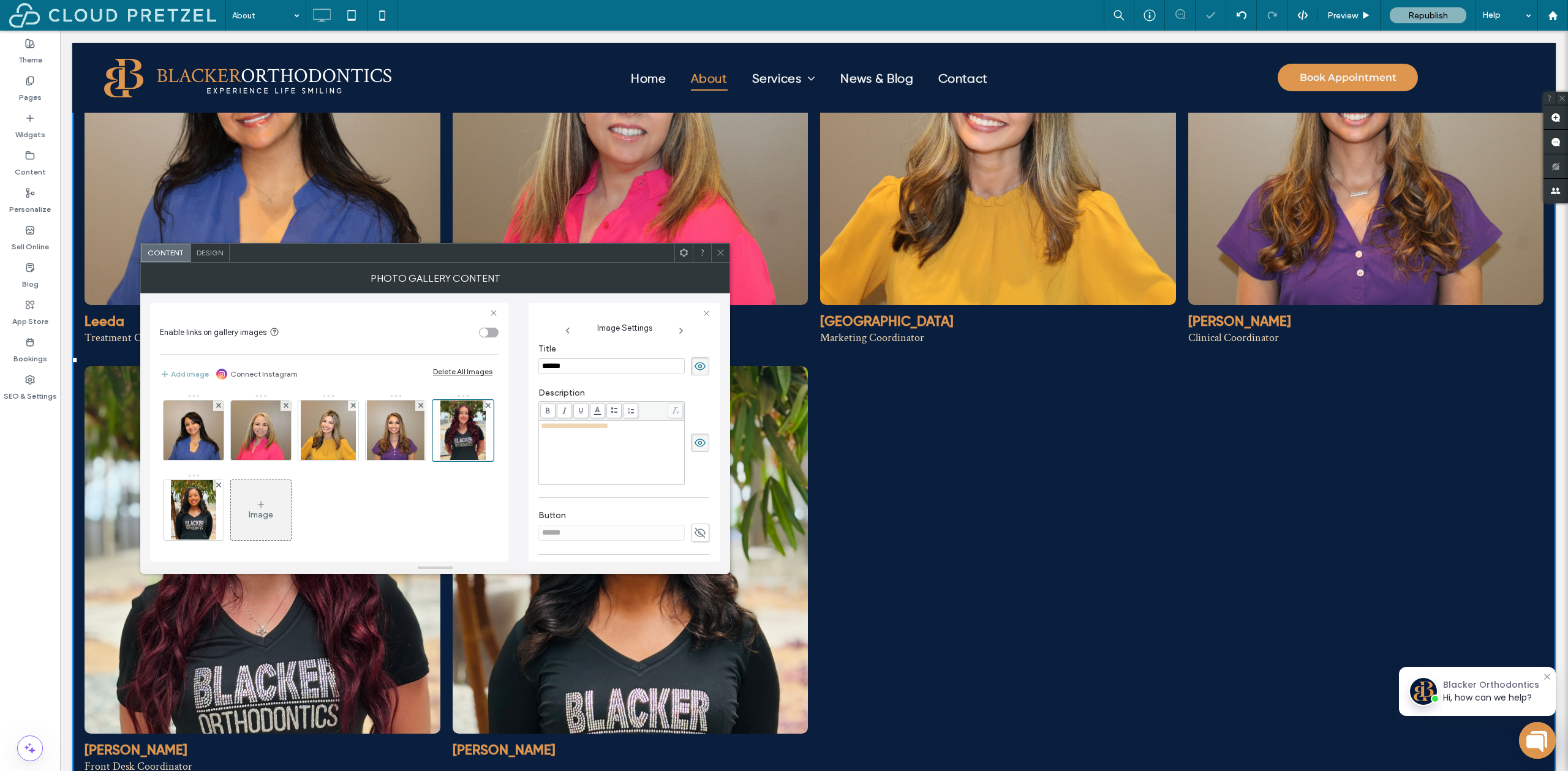
click at [558, 434] on div "**********" at bounding box center [612, 452] width 142 height 61
copy span "**********"
click at [216, 513] on img at bounding box center [193, 510] width 45 height 60
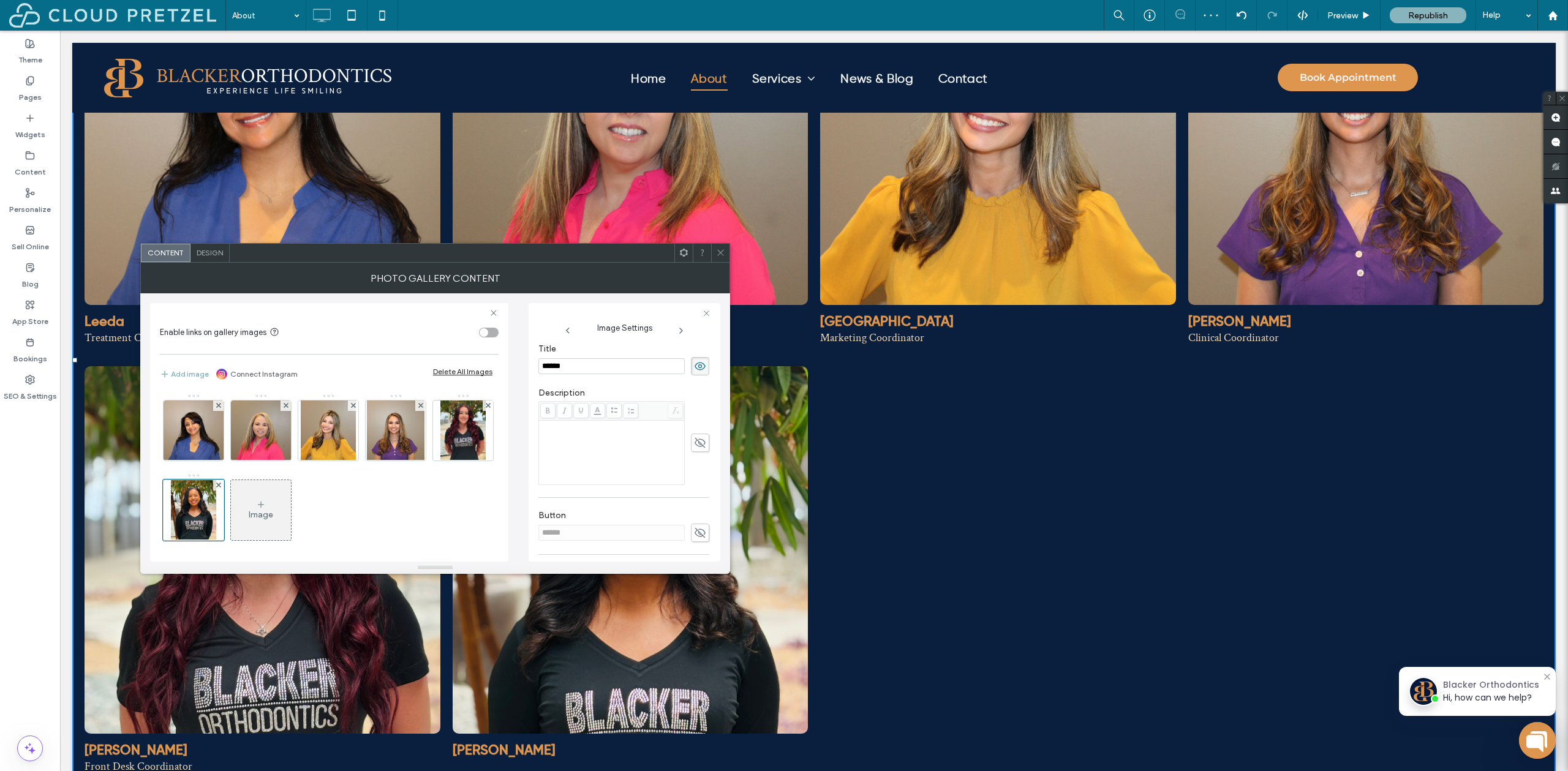
click at [640, 437] on div "Rich Text Editor" at bounding box center [612, 452] width 142 height 61
click at [616, 441] on div "Rich Text Editor" at bounding box center [612, 452] width 142 height 61
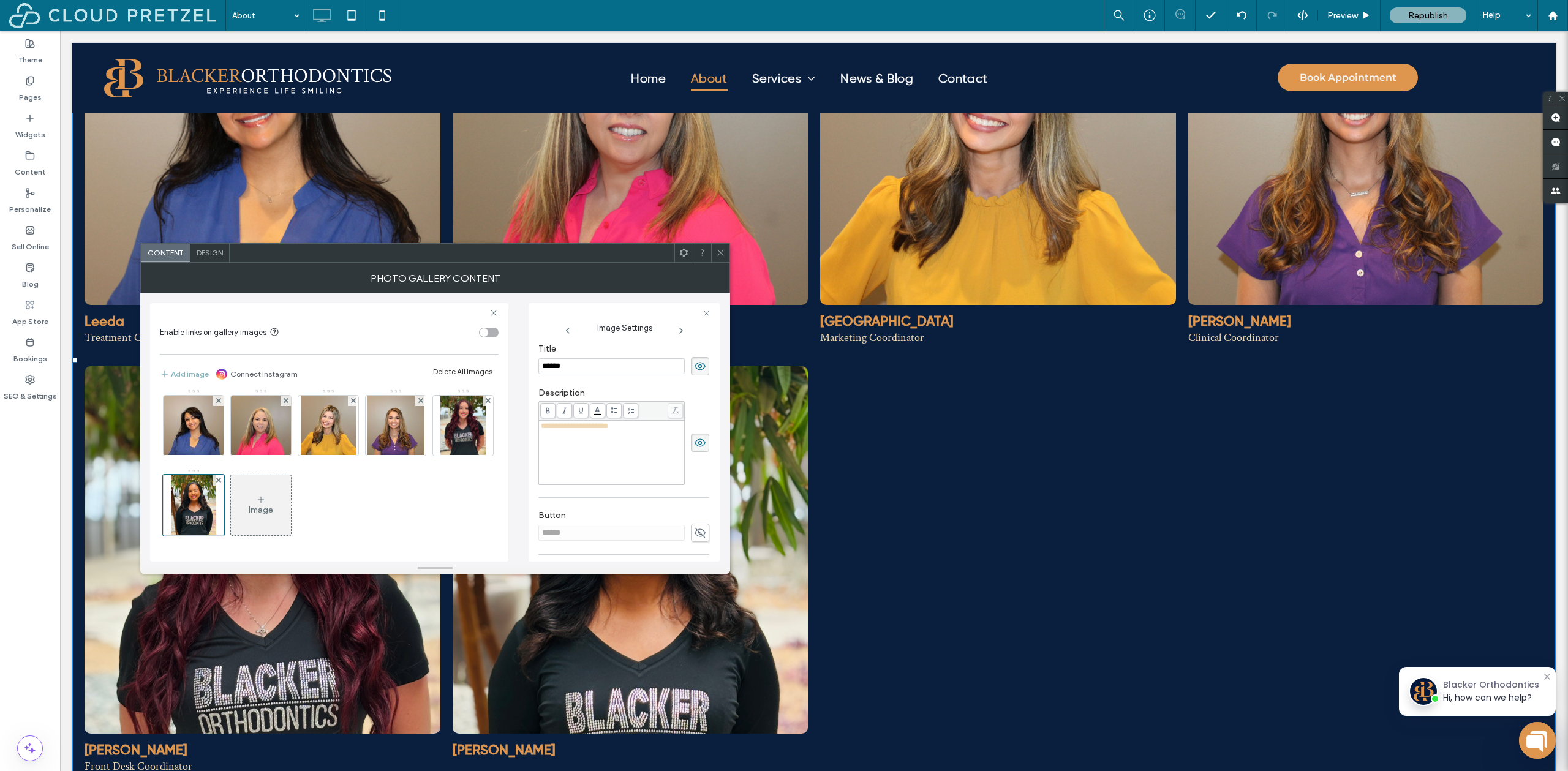
click at [266, 503] on icon at bounding box center [261, 499] width 10 height 10
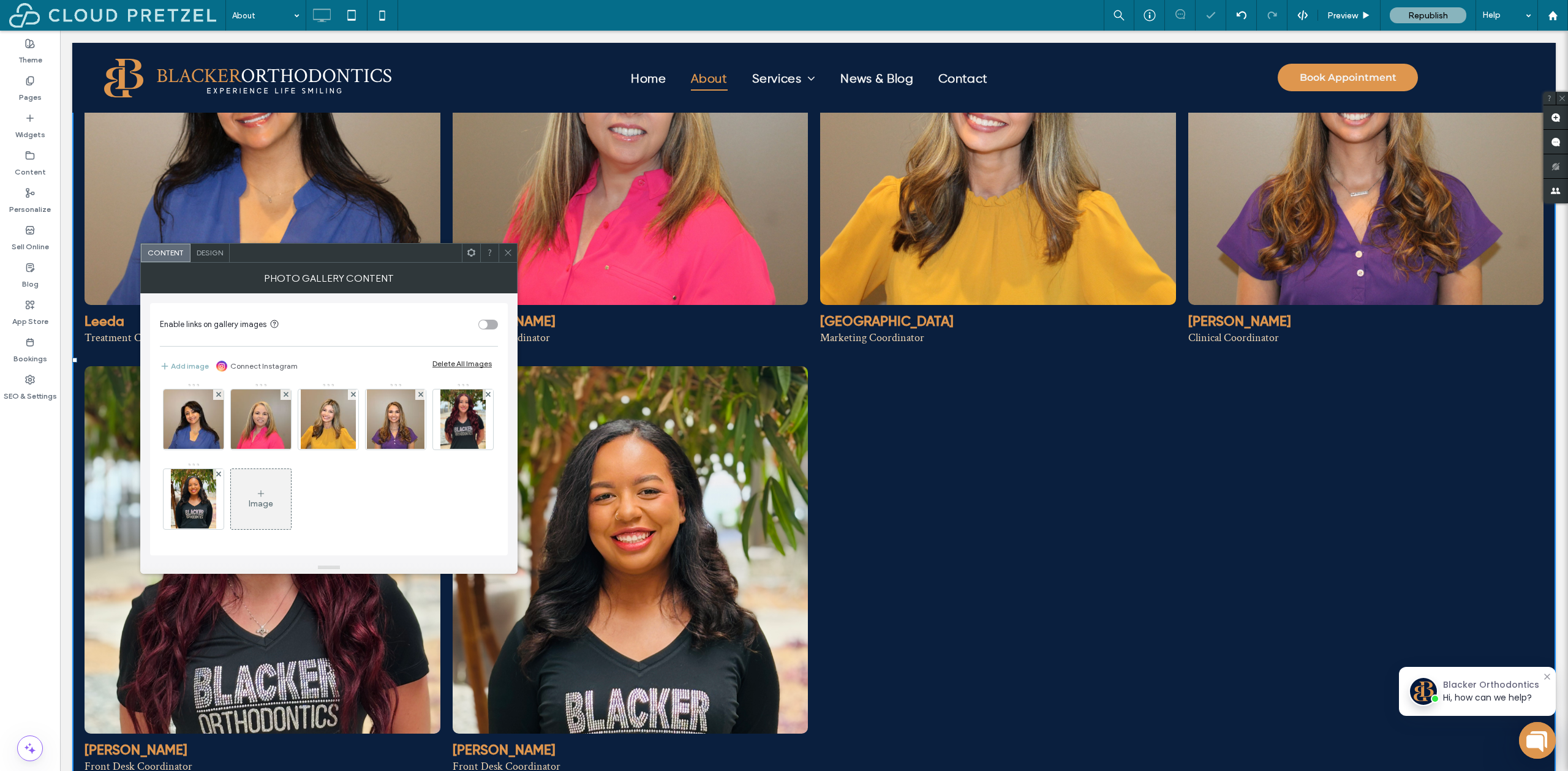
scroll to position [3, 0]
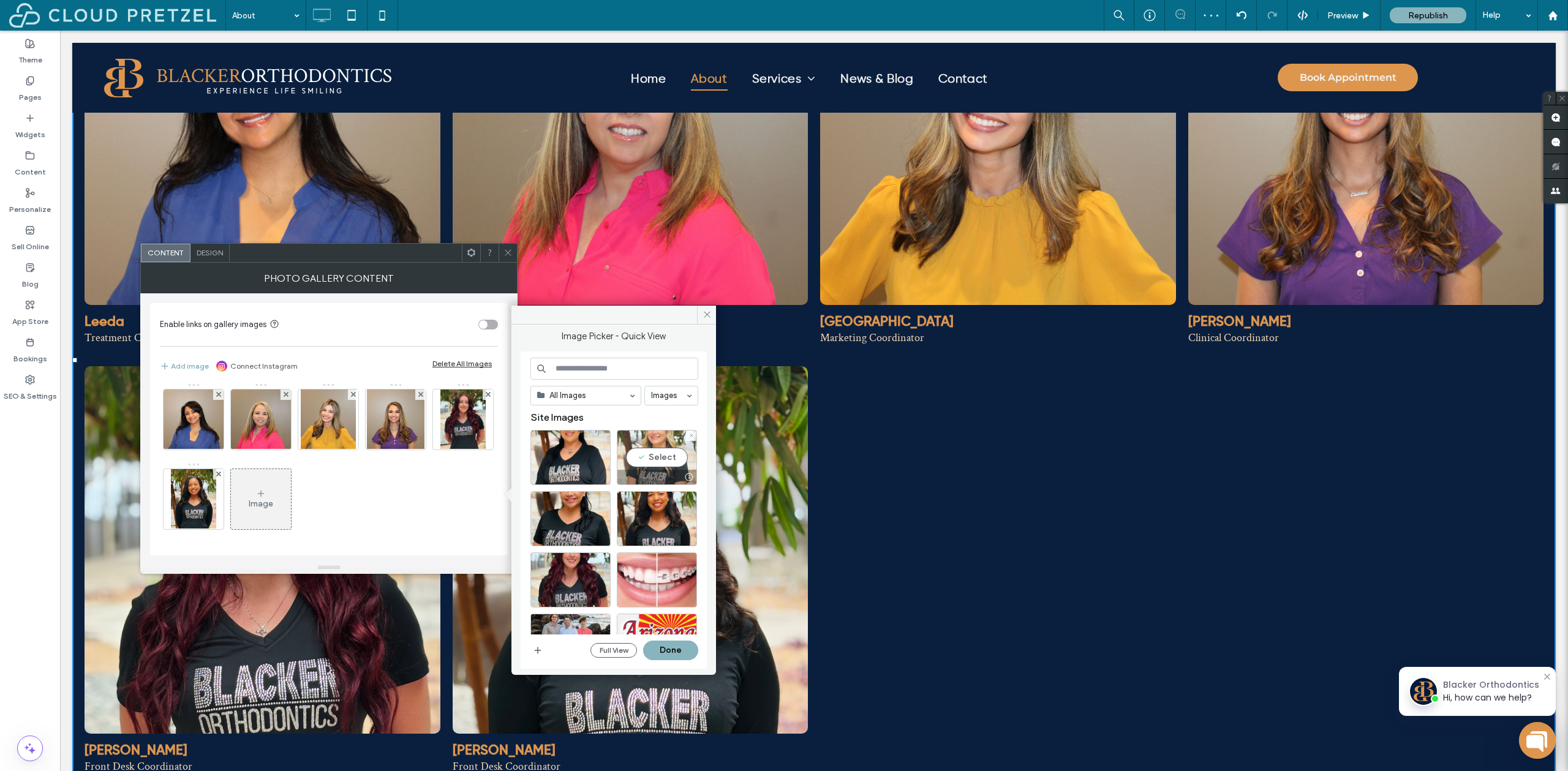
click at [662, 454] on div "Select" at bounding box center [657, 457] width 81 height 55
click at [683, 652] on button "Done" at bounding box center [670, 650] width 55 height 20
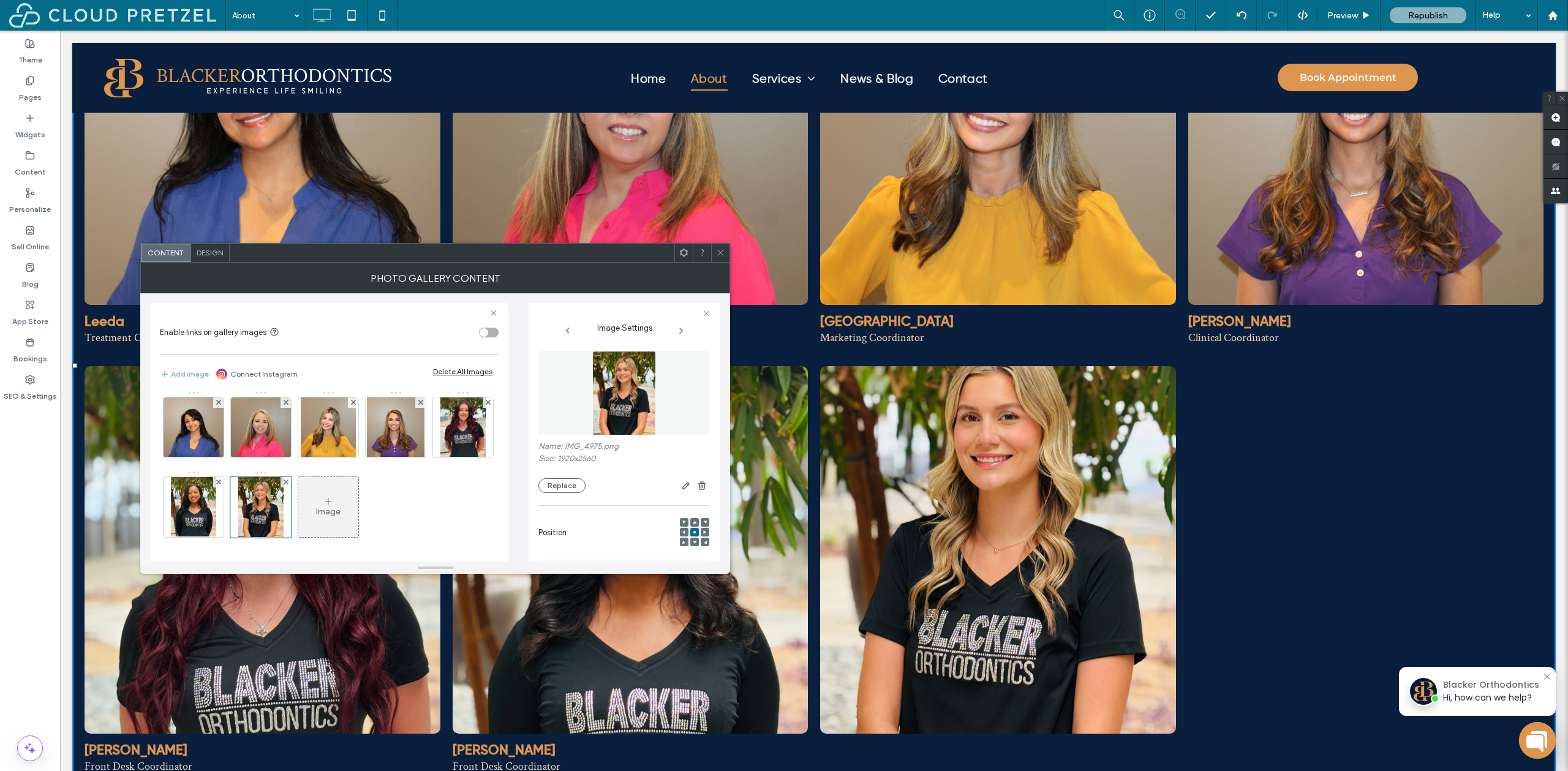
click at [693, 521] on icon at bounding box center [694, 522] width 3 height 3
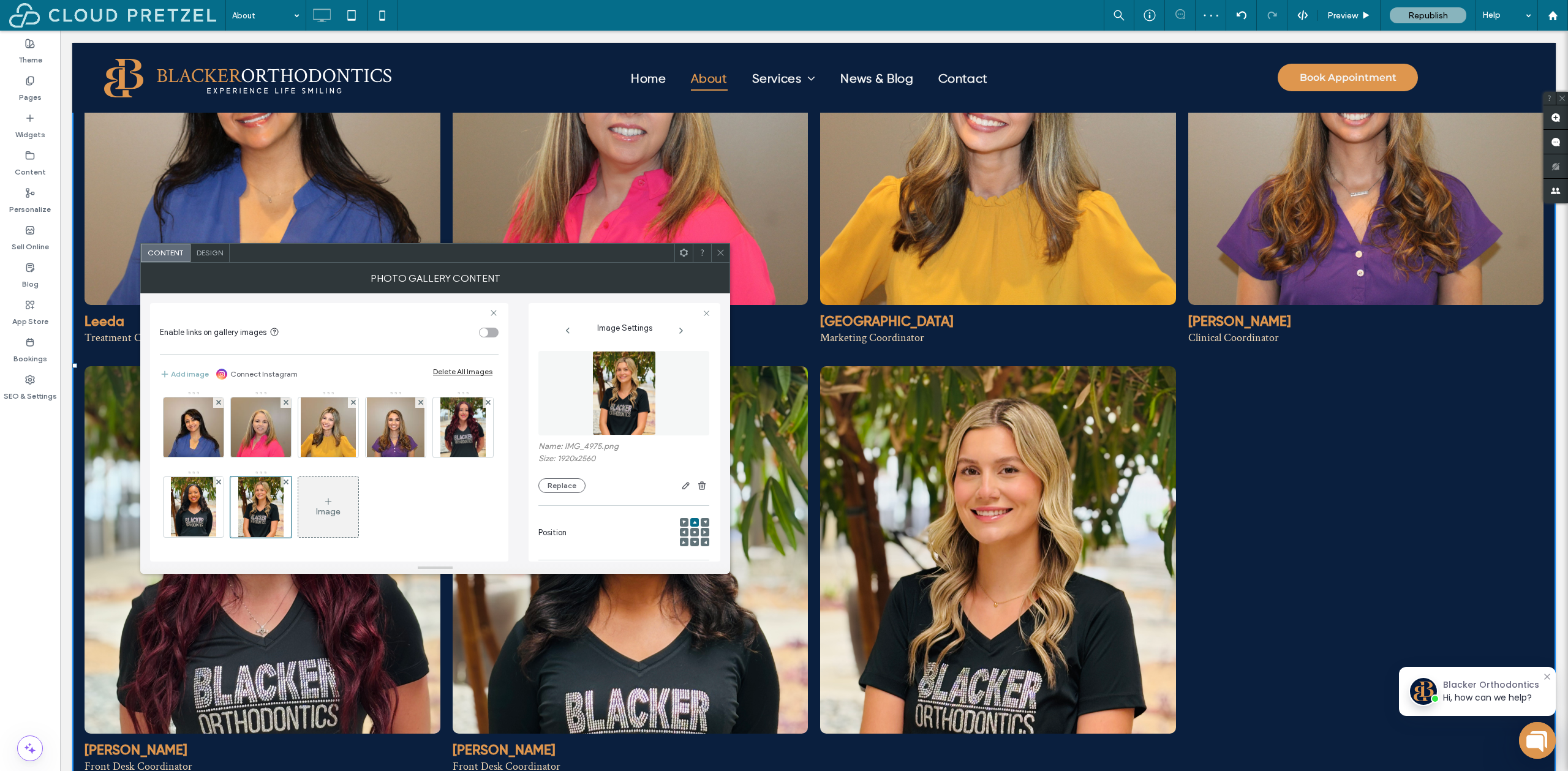
scroll to position [65, 0]
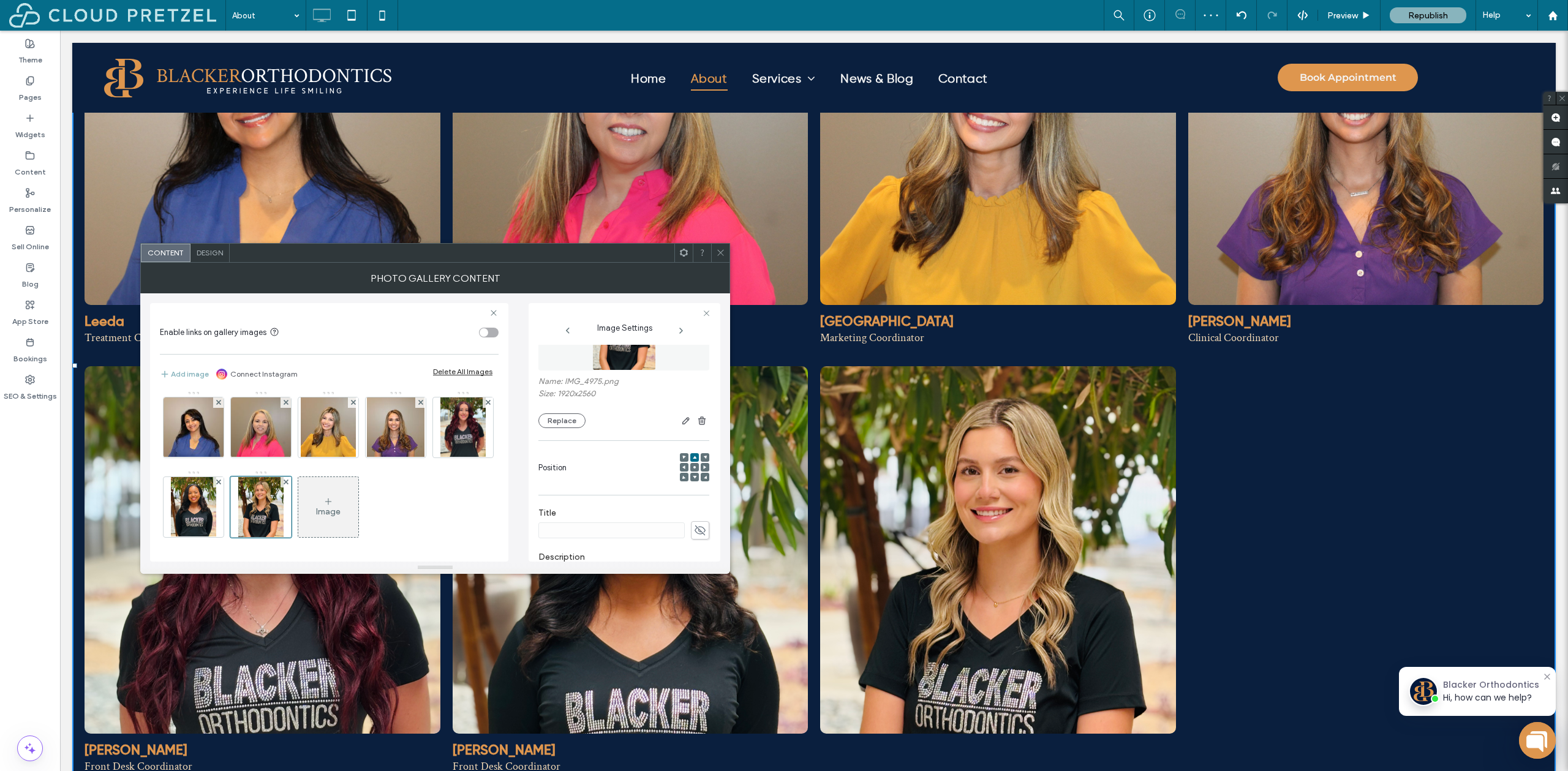
click at [696, 529] on icon at bounding box center [700, 530] width 12 height 14
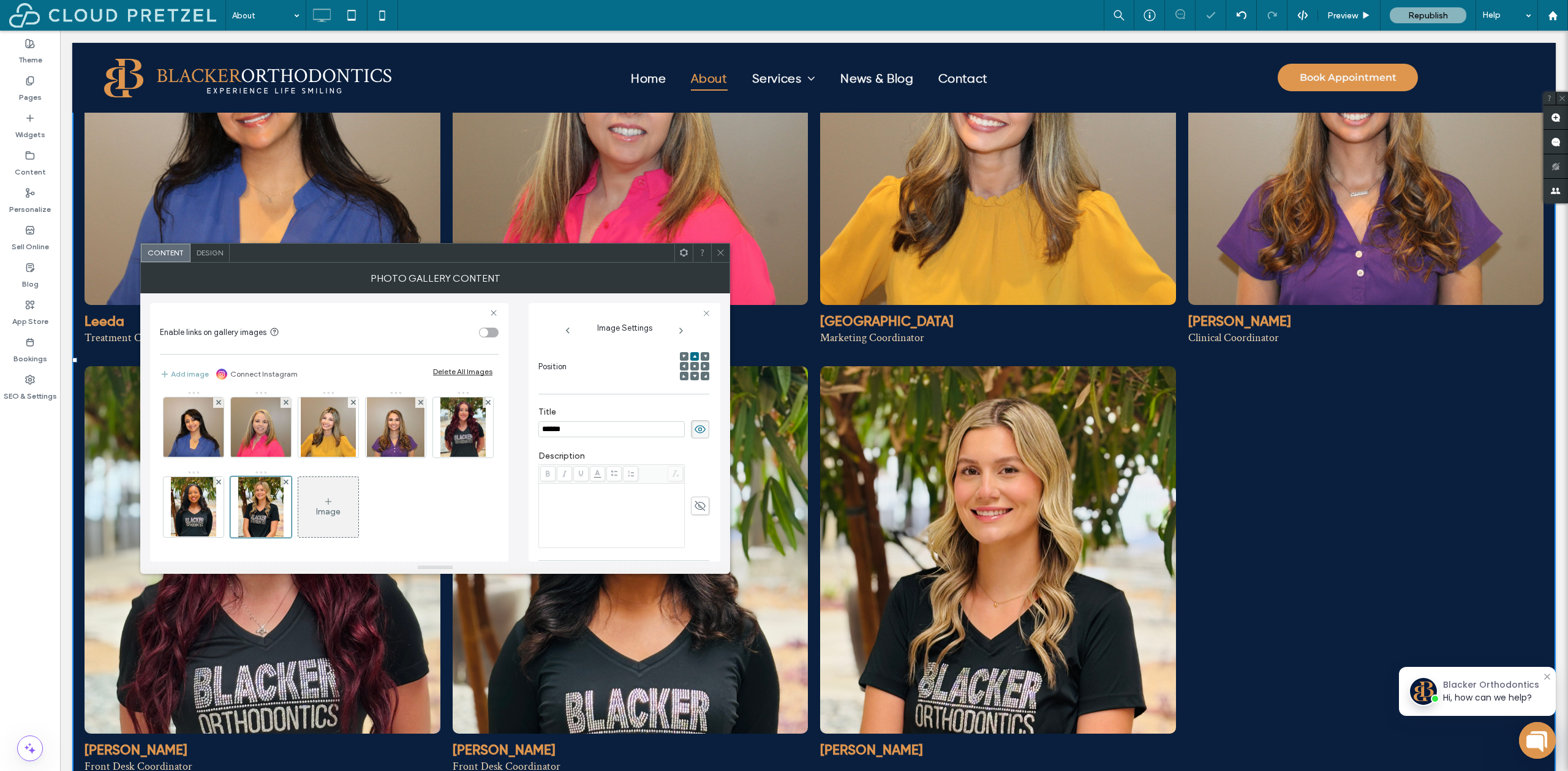
click at [605, 497] on div "Rich Text Editor" at bounding box center [612, 516] width 142 height 61
type input "******"
click at [620, 523] on div "Rich Text Editor" at bounding box center [612, 516] width 142 height 61
click at [579, 495] on div "*********" at bounding box center [612, 516] width 142 height 61
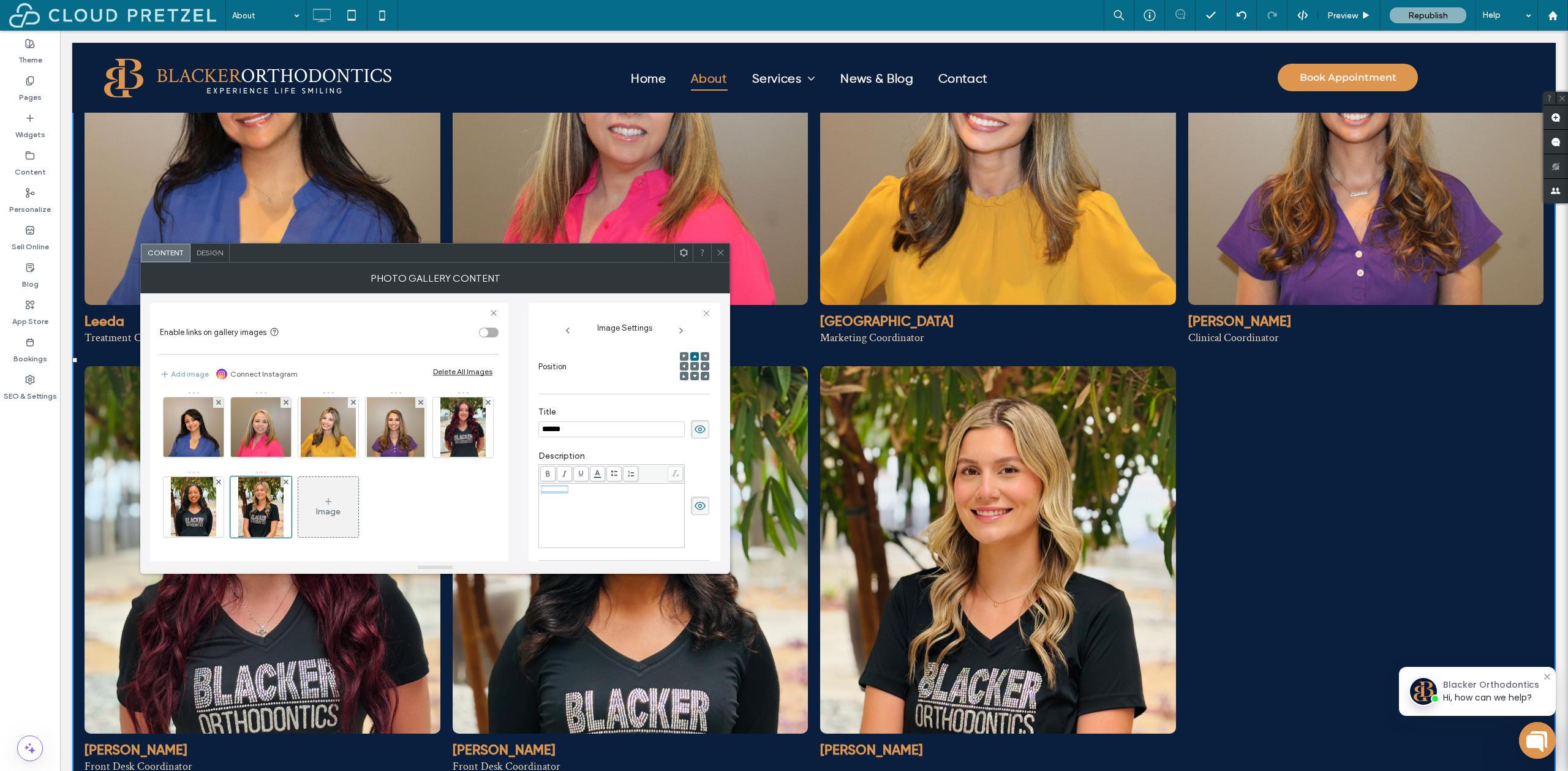
click at [579, 495] on div "*********" at bounding box center [612, 516] width 142 height 61
copy span "*********"
click at [358, 508] on div "Image" at bounding box center [328, 507] width 60 height 57
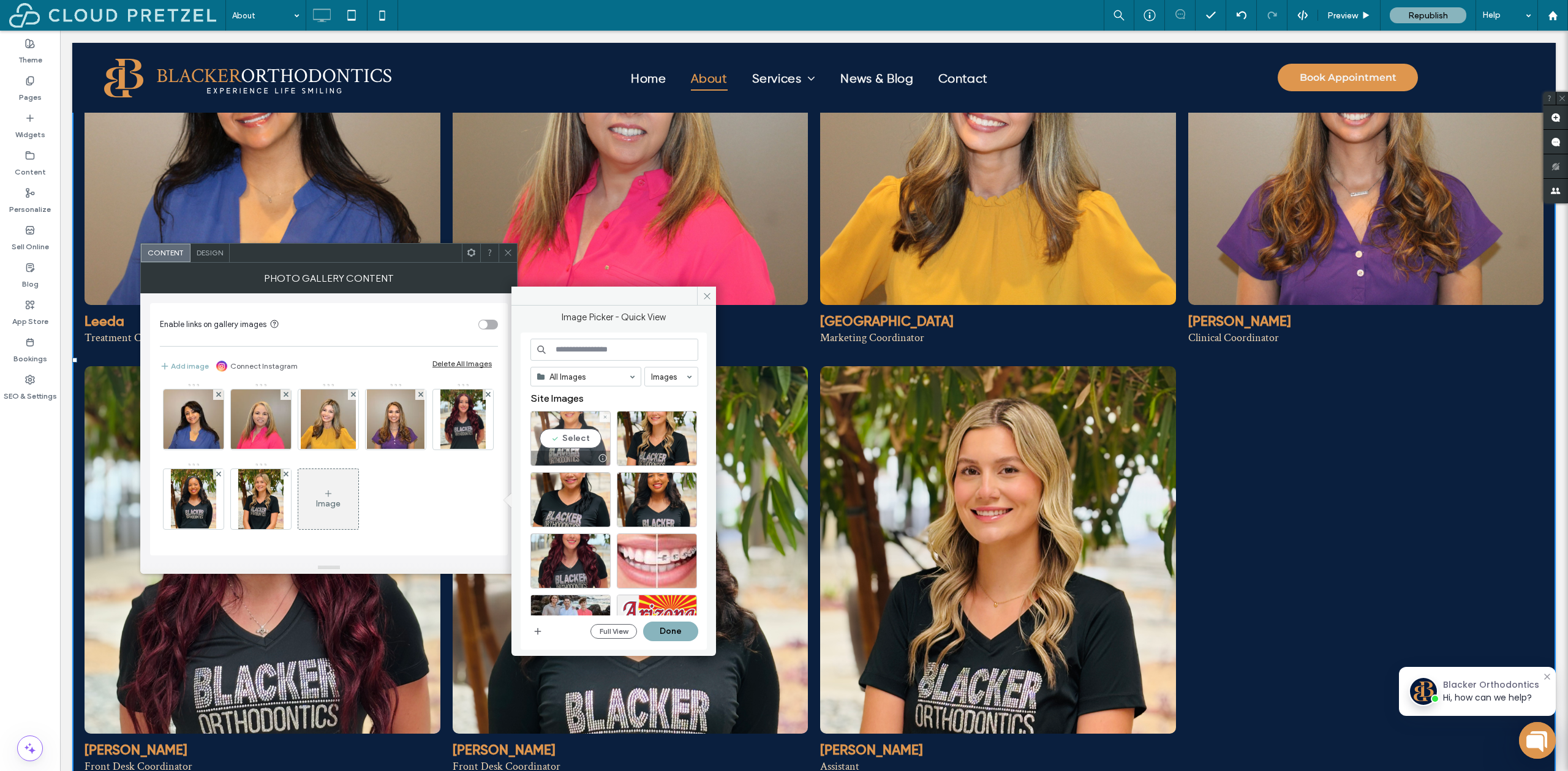
click at [581, 435] on div "Select" at bounding box center [571, 438] width 81 height 55
click at [662, 633] on button "Done" at bounding box center [670, 631] width 55 height 20
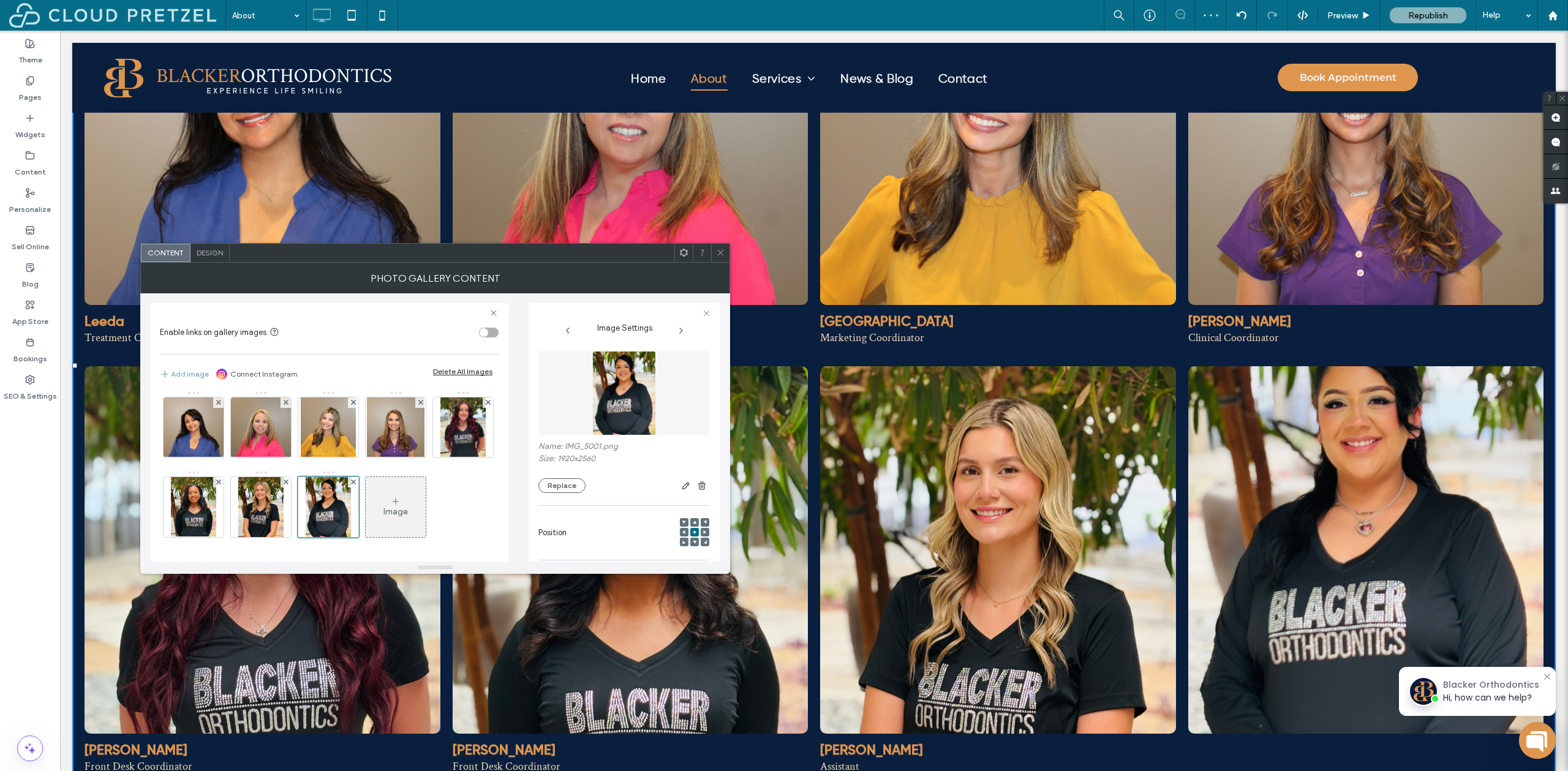
click at [693, 519] on span at bounding box center [694, 522] width 3 height 9
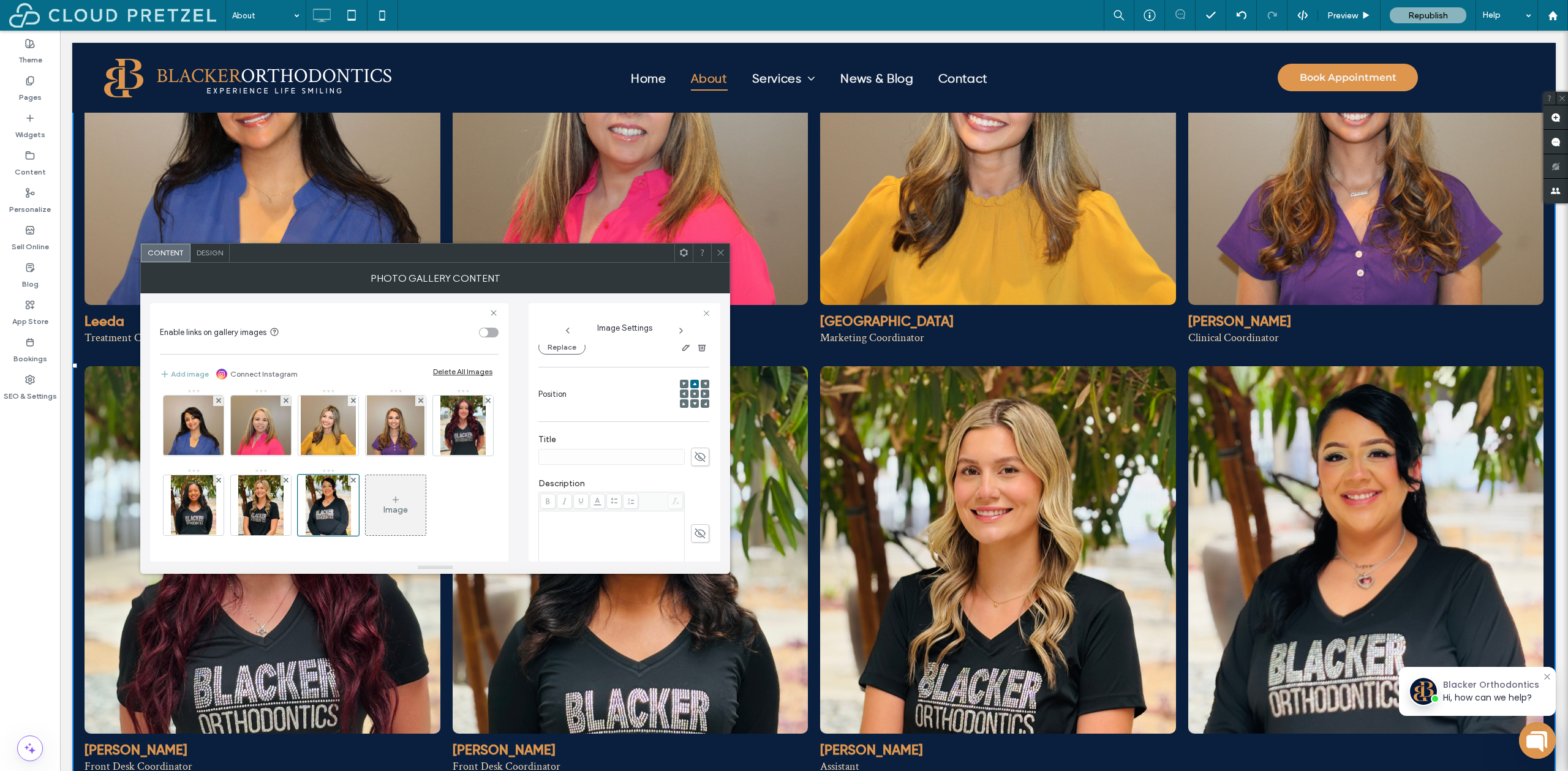
scroll to position [201, 0]
click at [580, 463] on div "Rich Text Editor" at bounding box center [612, 480] width 142 height 61
click at [698, 391] on icon at bounding box center [700, 394] width 12 height 14
click at [606, 396] on input at bounding box center [612, 393] width 146 height 16
type input "********"
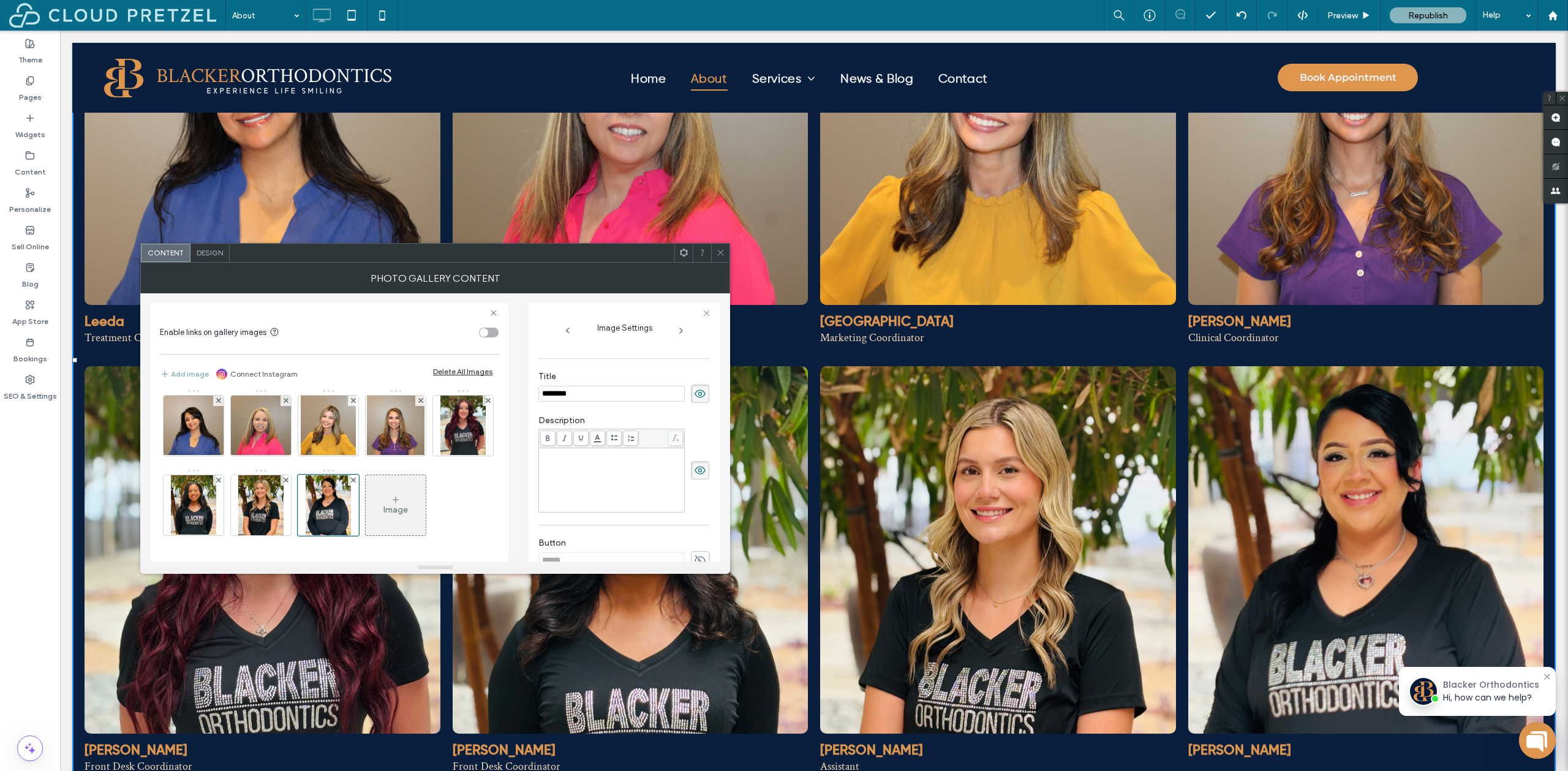
click at [539, 474] on div at bounding box center [612, 480] width 145 height 63
click at [554, 468] on div "Rich Text Editor" at bounding box center [612, 480] width 142 height 61
click at [384, 515] on div "Image" at bounding box center [396, 510] width 25 height 10
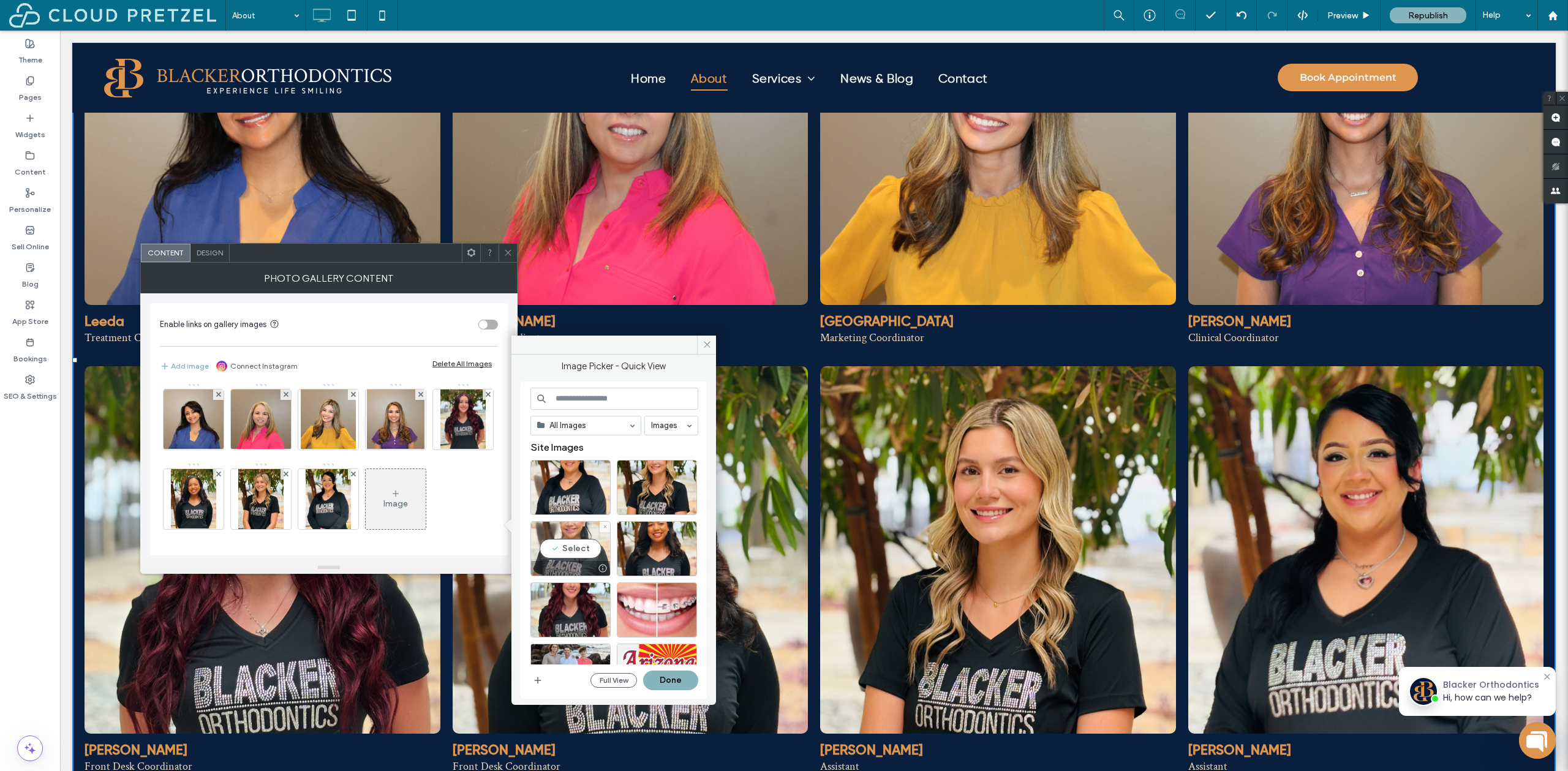
click at [559, 548] on div "Select" at bounding box center [571, 549] width 81 height 55
click at [666, 673] on button "Done" at bounding box center [670, 680] width 55 height 20
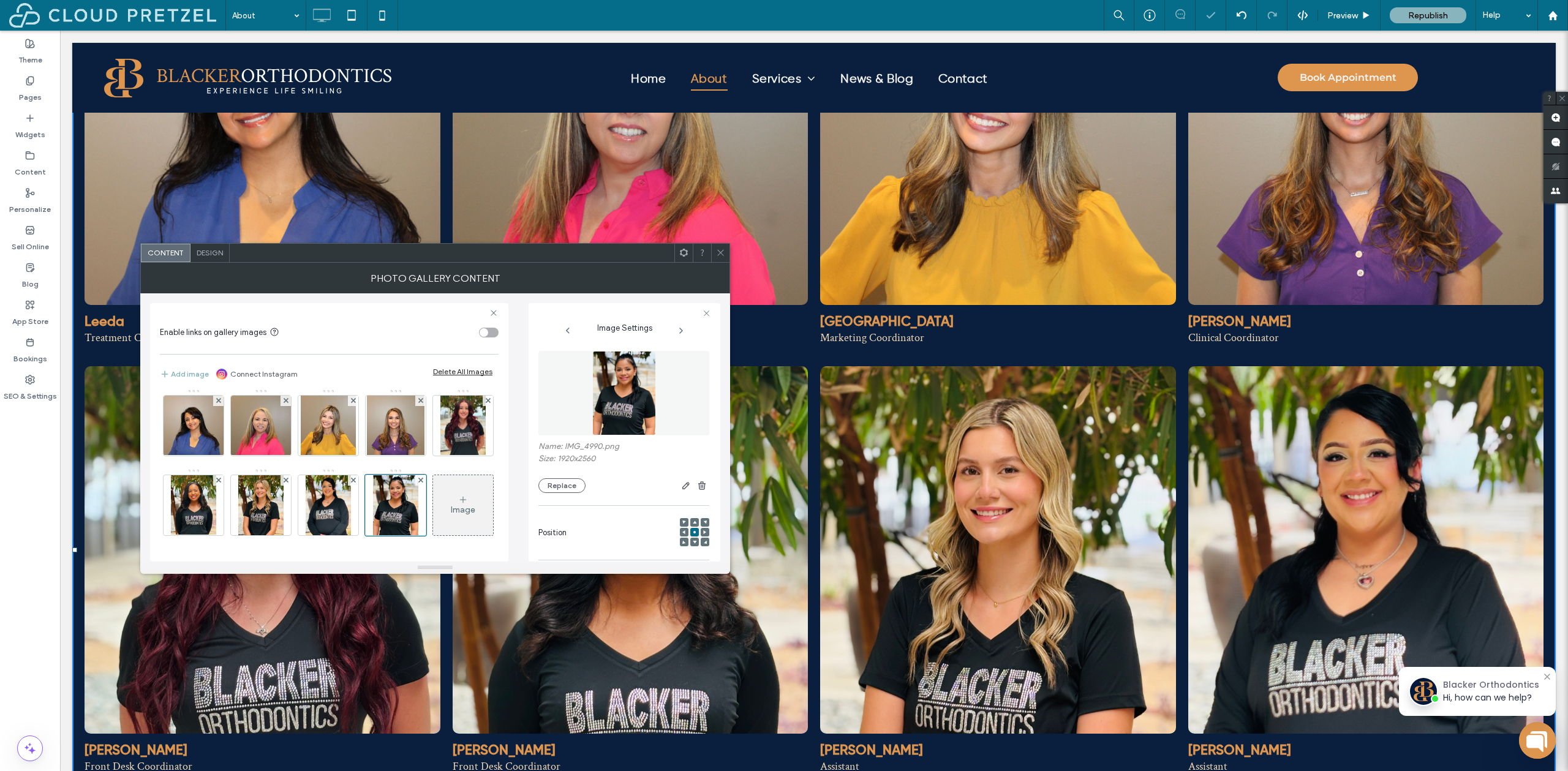
click at [693, 522] on icon at bounding box center [694, 522] width 3 height 3
click at [695, 483] on use at bounding box center [700, 480] width 11 height 10
click at [637, 486] on input at bounding box center [612, 479] width 146 height 16
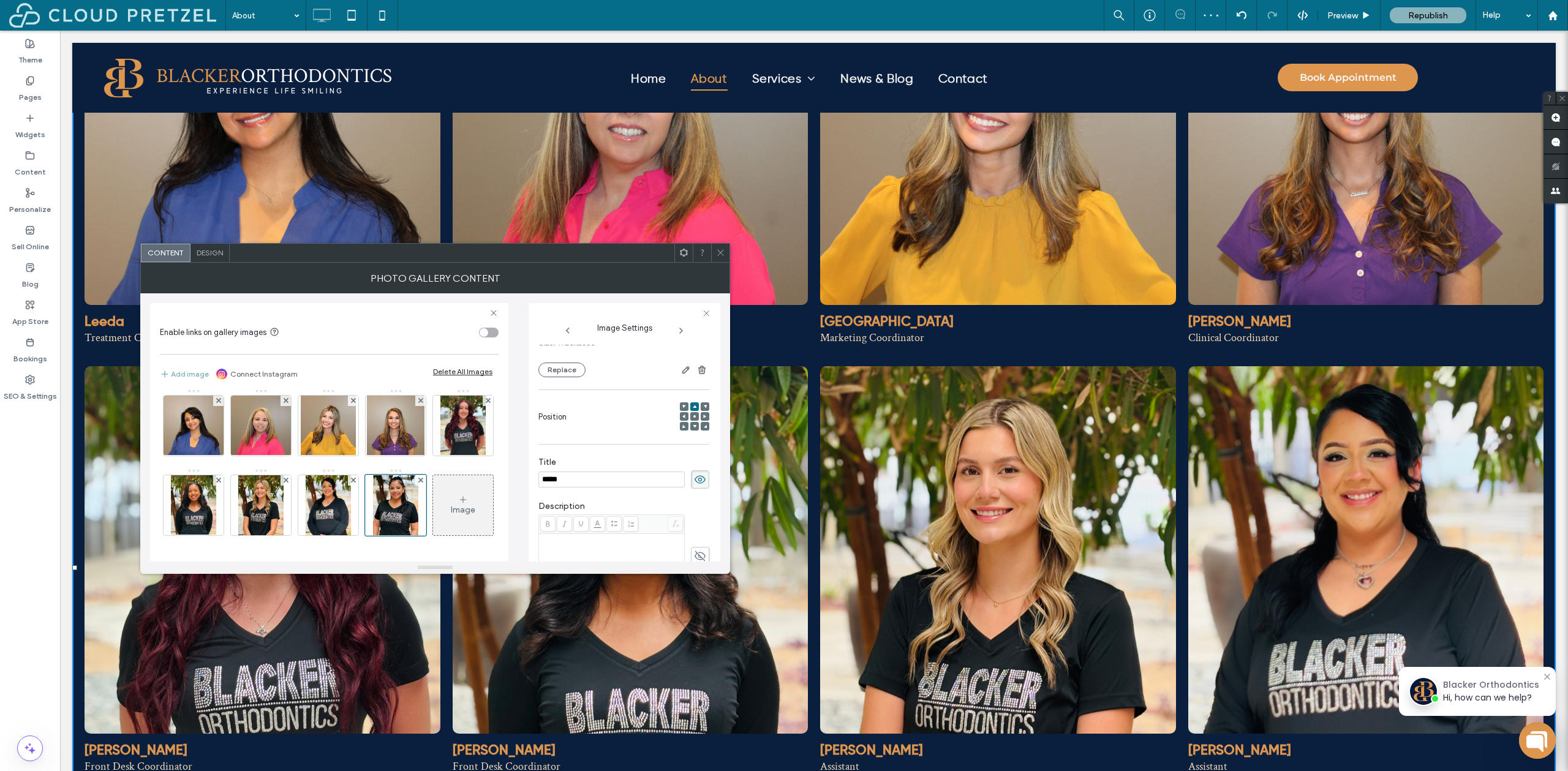
scroll to position [268, 0]
type input "*****"
click at [582, 398] on div "Rich Text Editor" at bounding box center [612, 413] width 142 height 61
click at [722, 256] on icon at bounding box center [720, 252] width 9 height 9
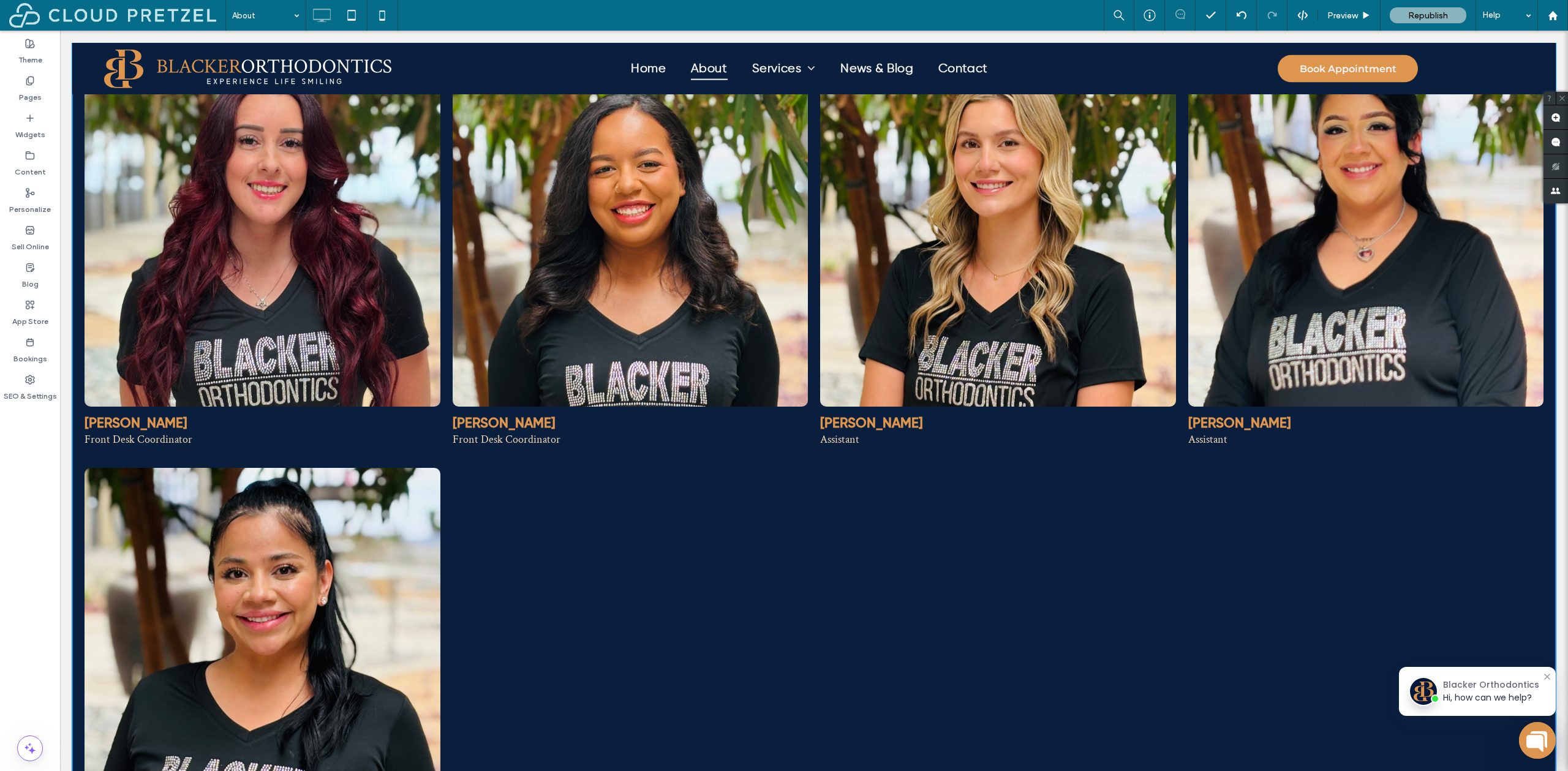
scroll to position [1293, 0]
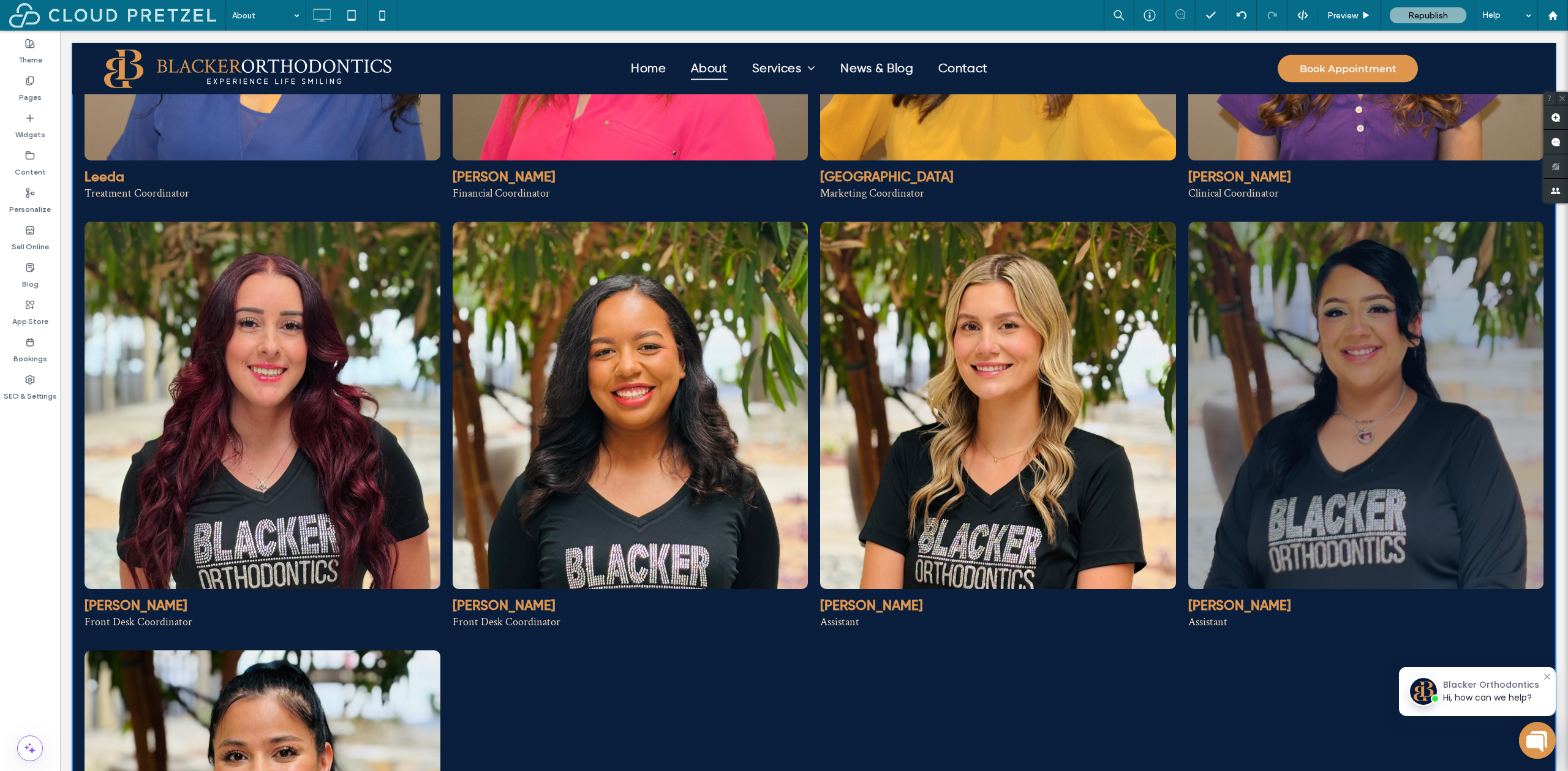
click at [1467, 475] on link at bounding box center [1366, 405] width 356 height 367
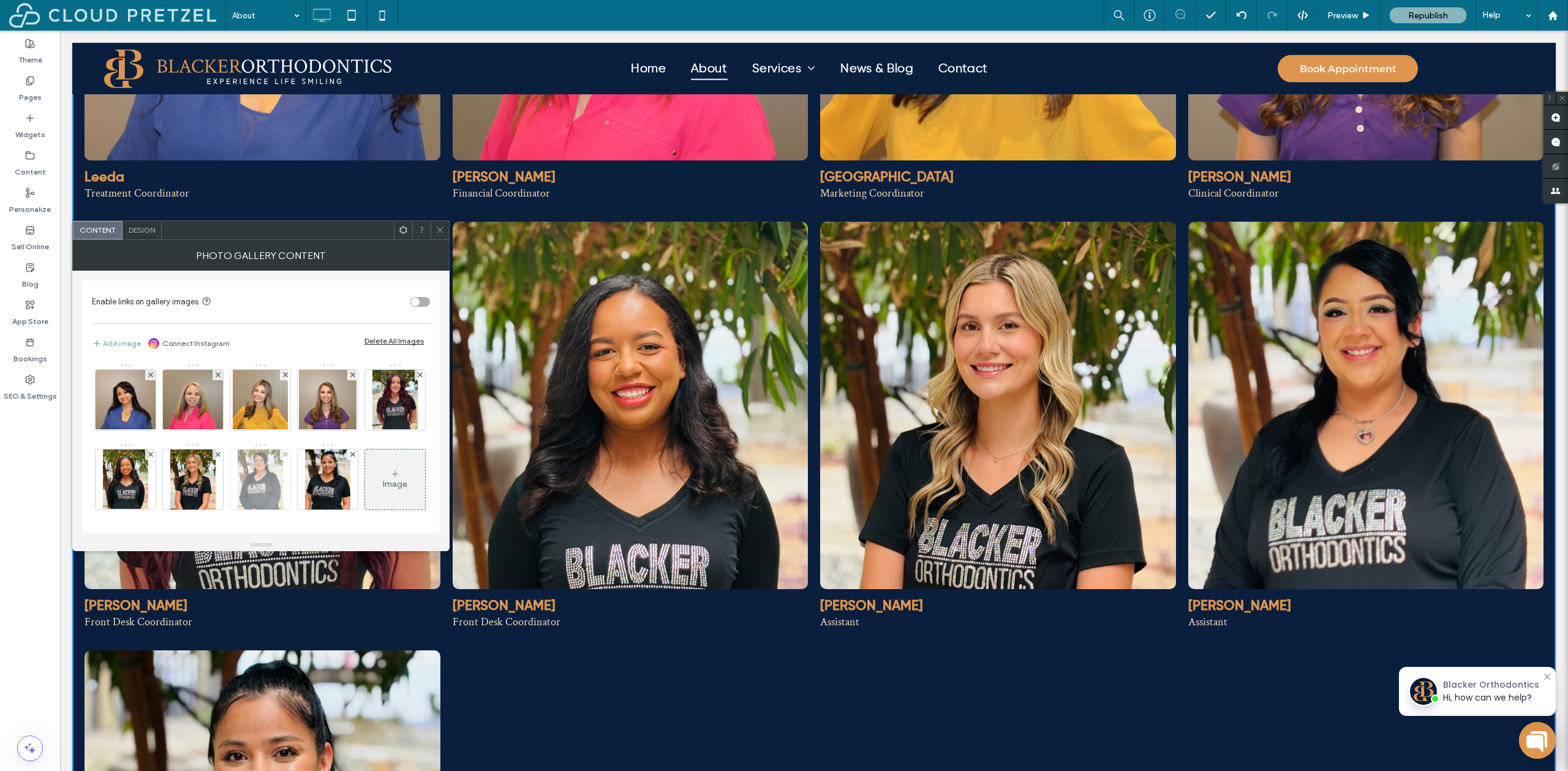
click at [283, 497] on img at bounding box center [260, 480] width 45 height 60
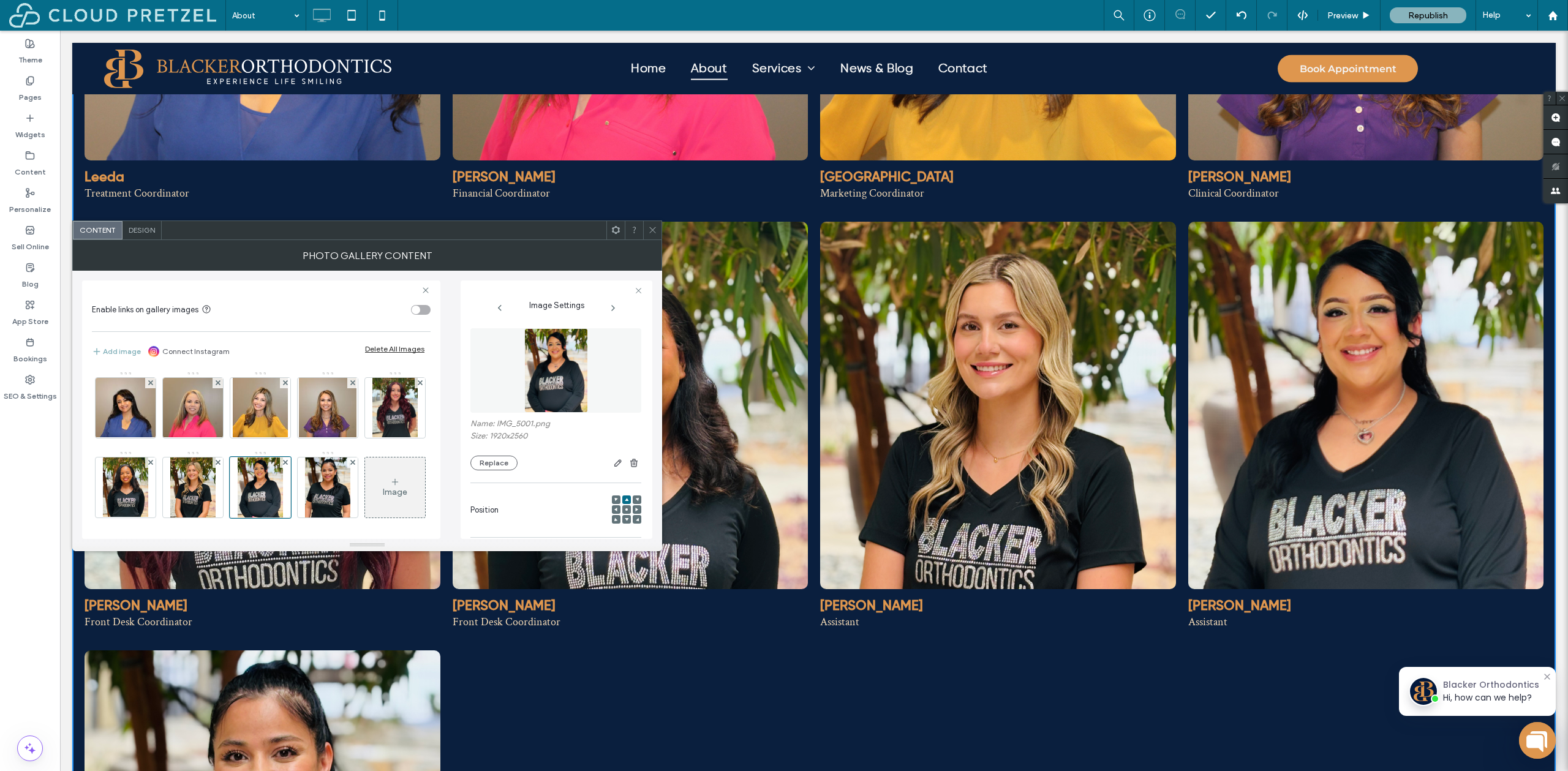
scroll to position [0, 0]
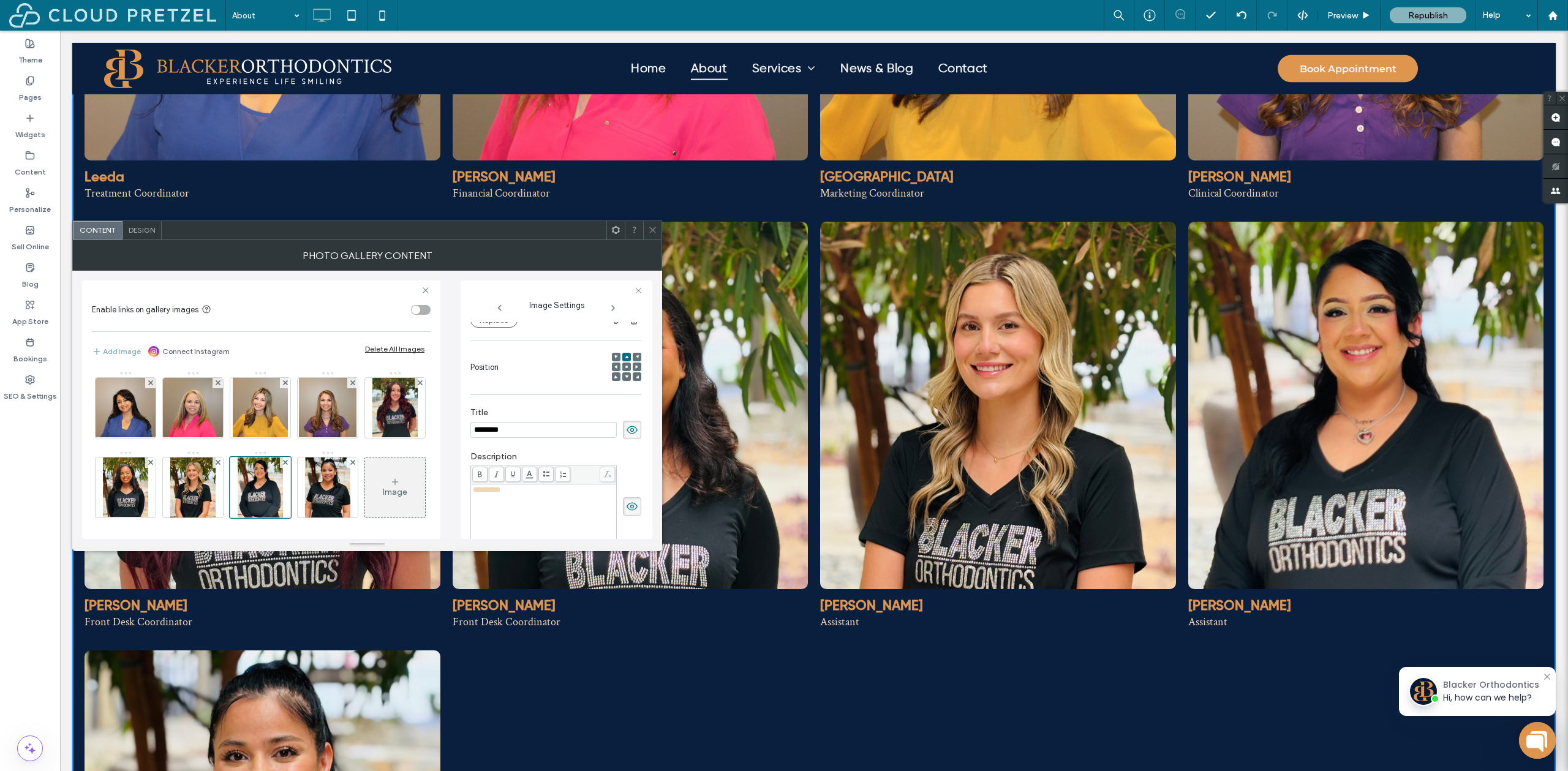
click at [657, 239] on span at bounding box center [653, 230] width 9 height 18
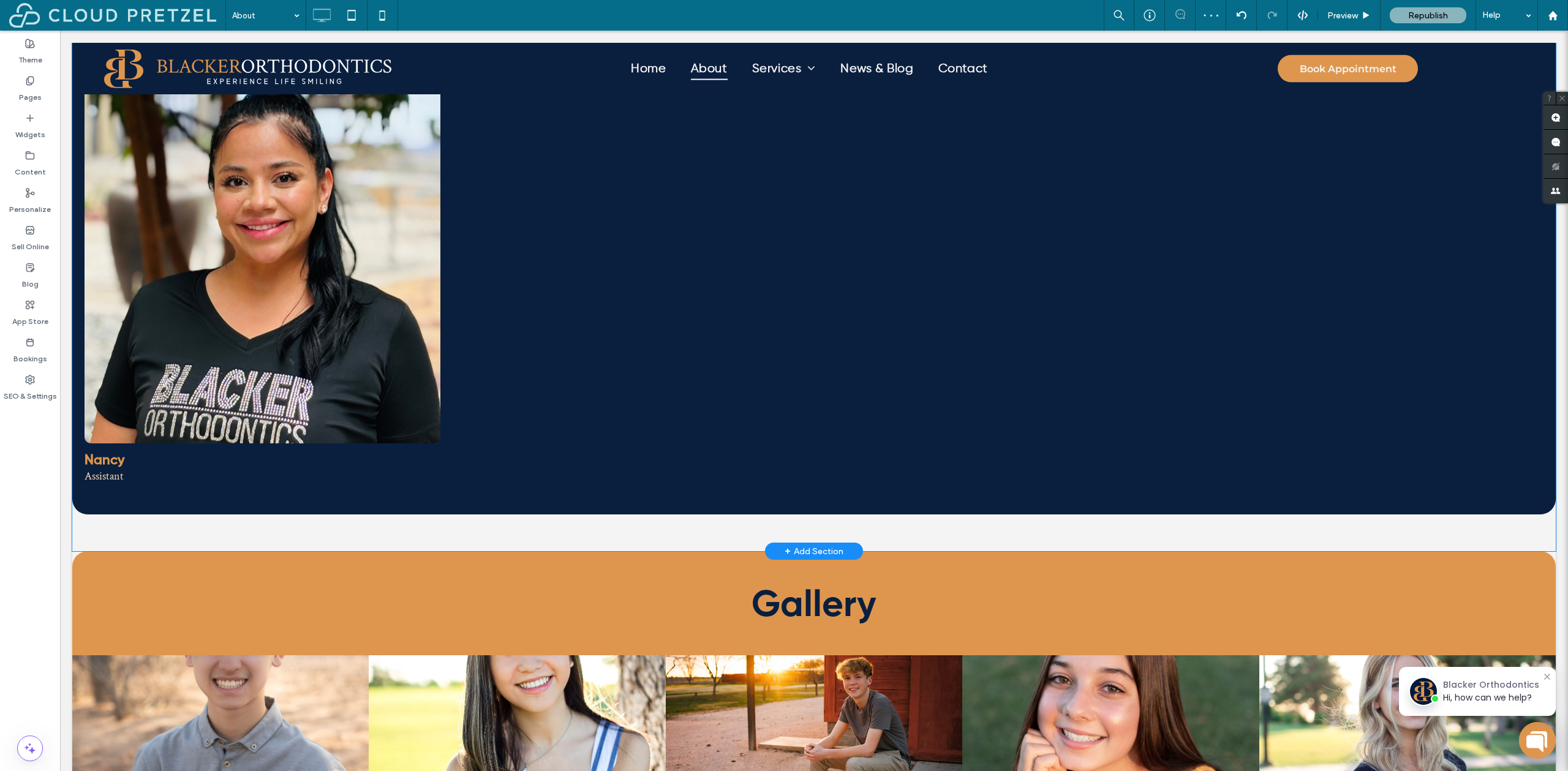
scroll to position [1678, 0]
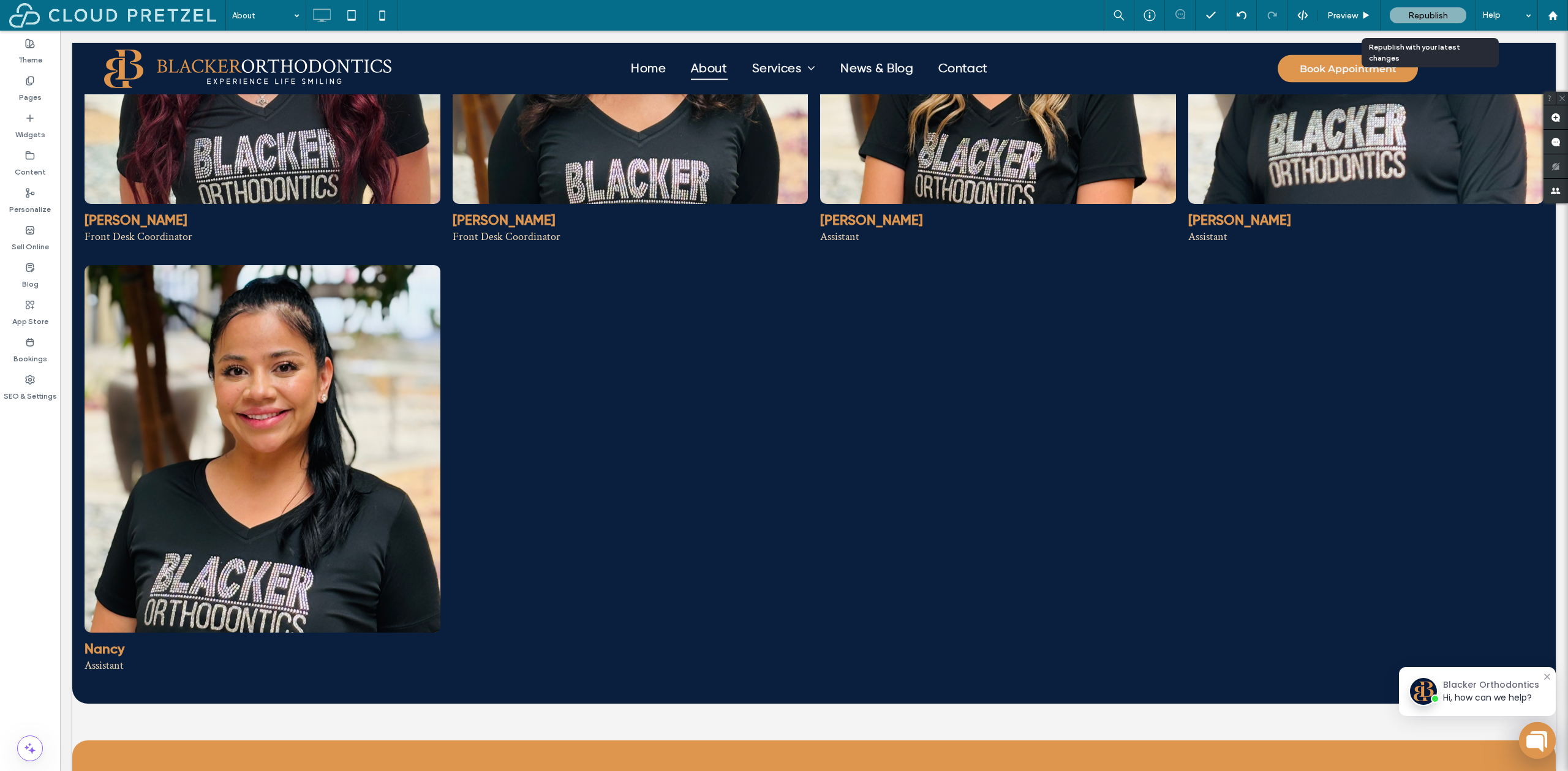
click at [1443, 9] on div "Republish" at bounding box center [1428, 15] width 76 height 16
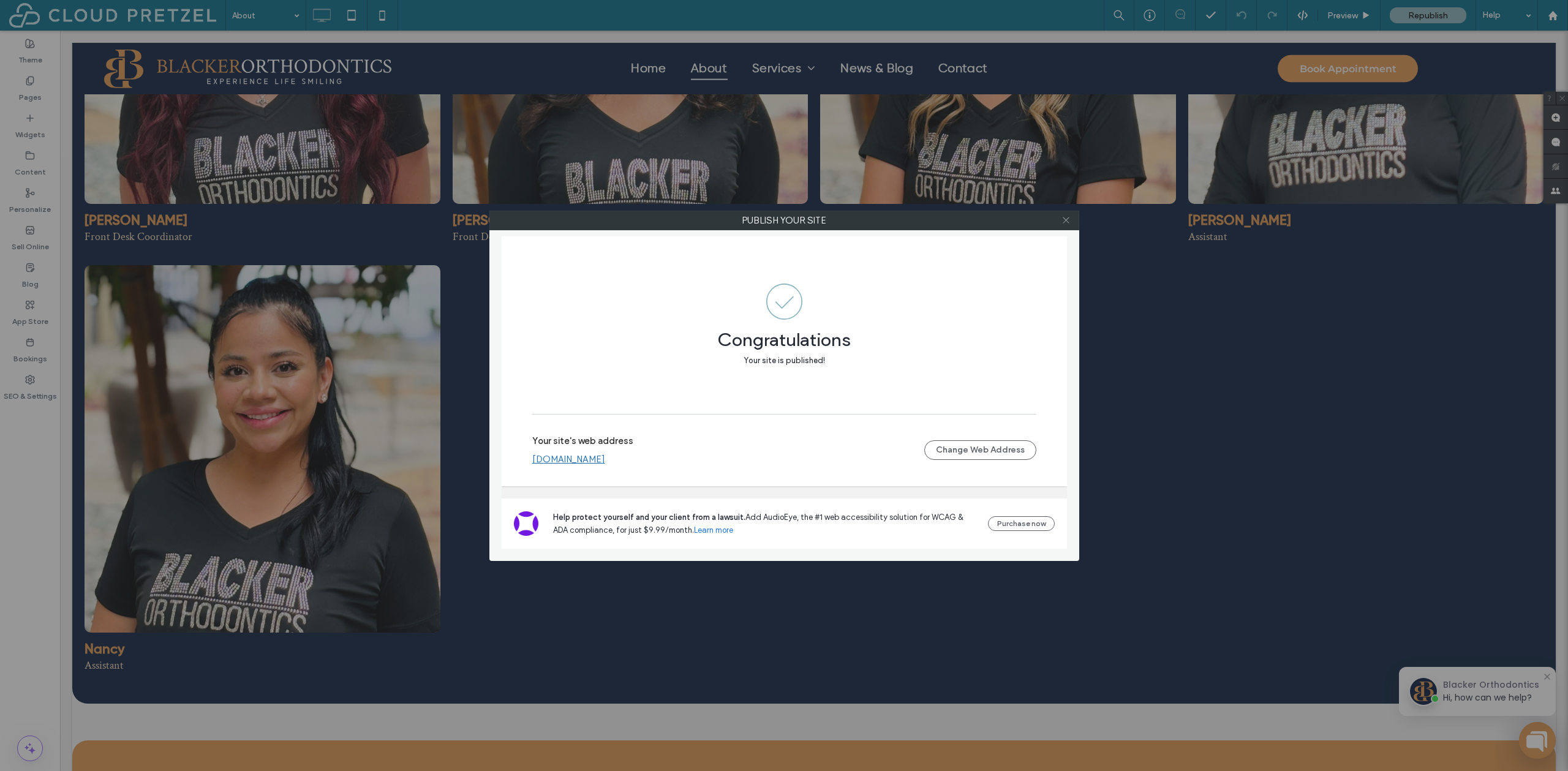
click at [1065, 224] on icon at bounding box center [1066, 220] width 9 height 9
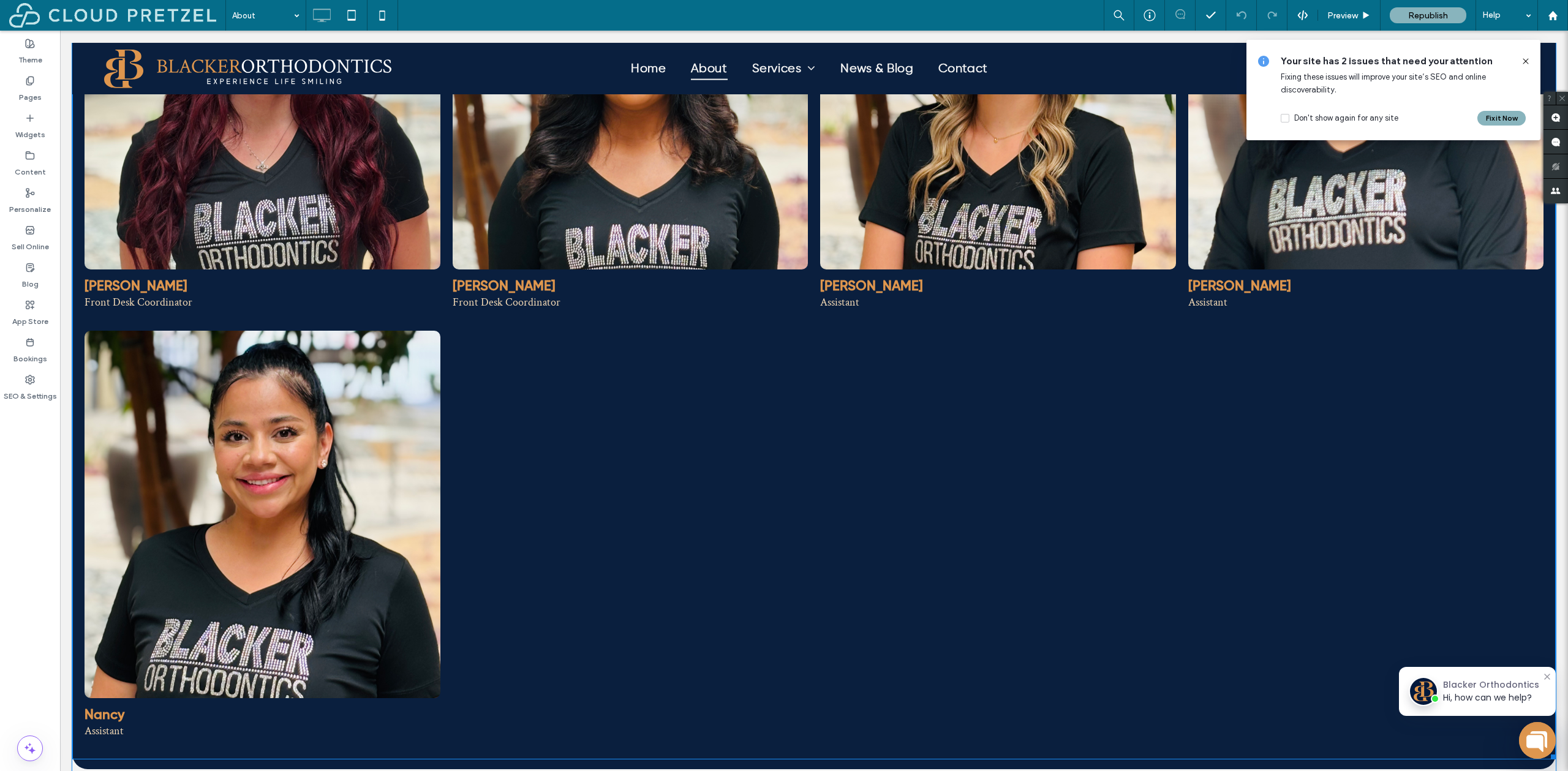
scroll to position [1801, 0]
